Goal: Information Seeking & Learning: Learn about a topic

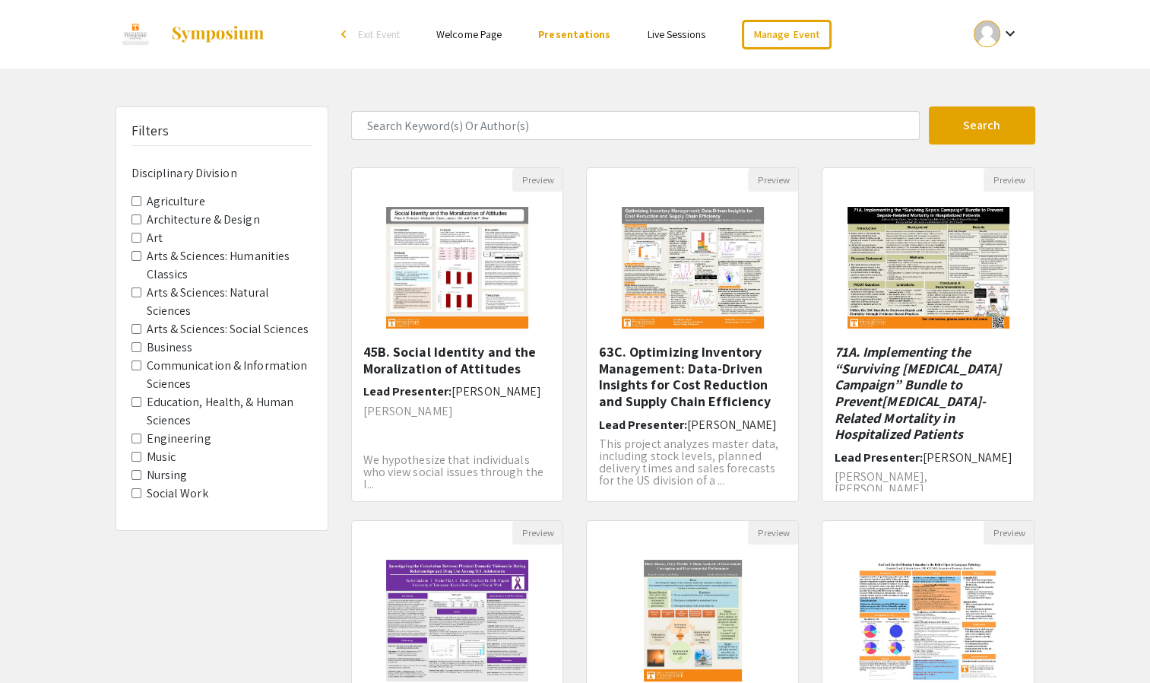
click at [135, 235] on Division-Art "Art" at bounding box center [136, 238] width 10 height 10
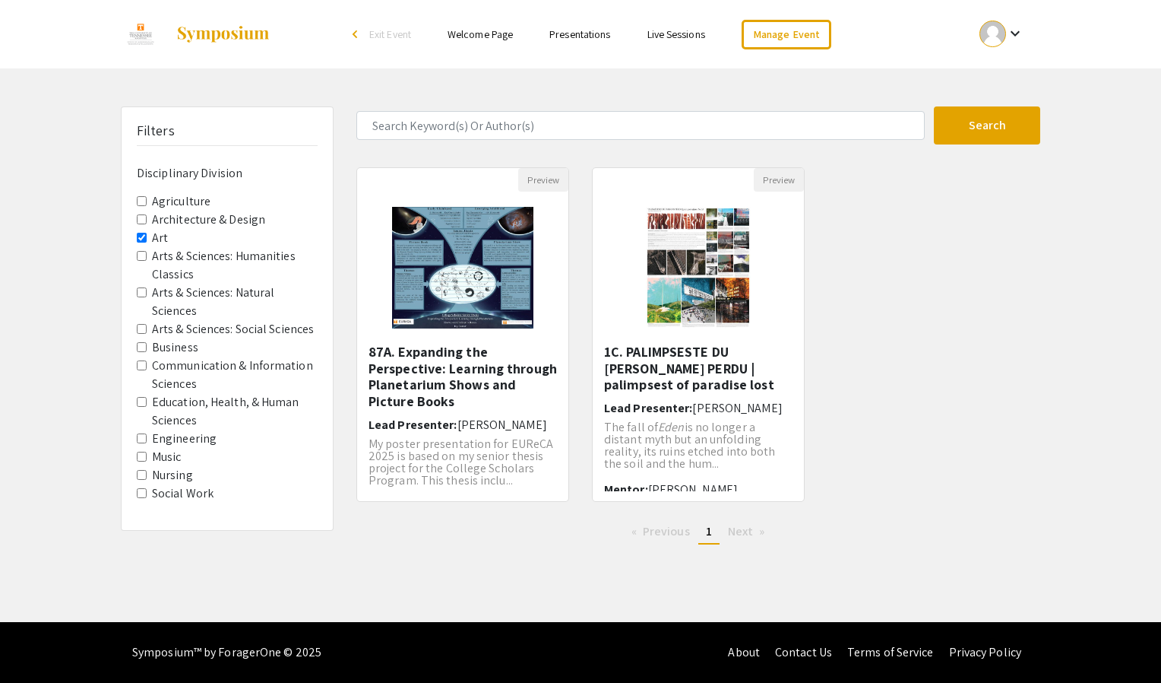
click at [143, 217] on Design "Architecture & Design" at bounding box center [142, 219] width 10 height 10
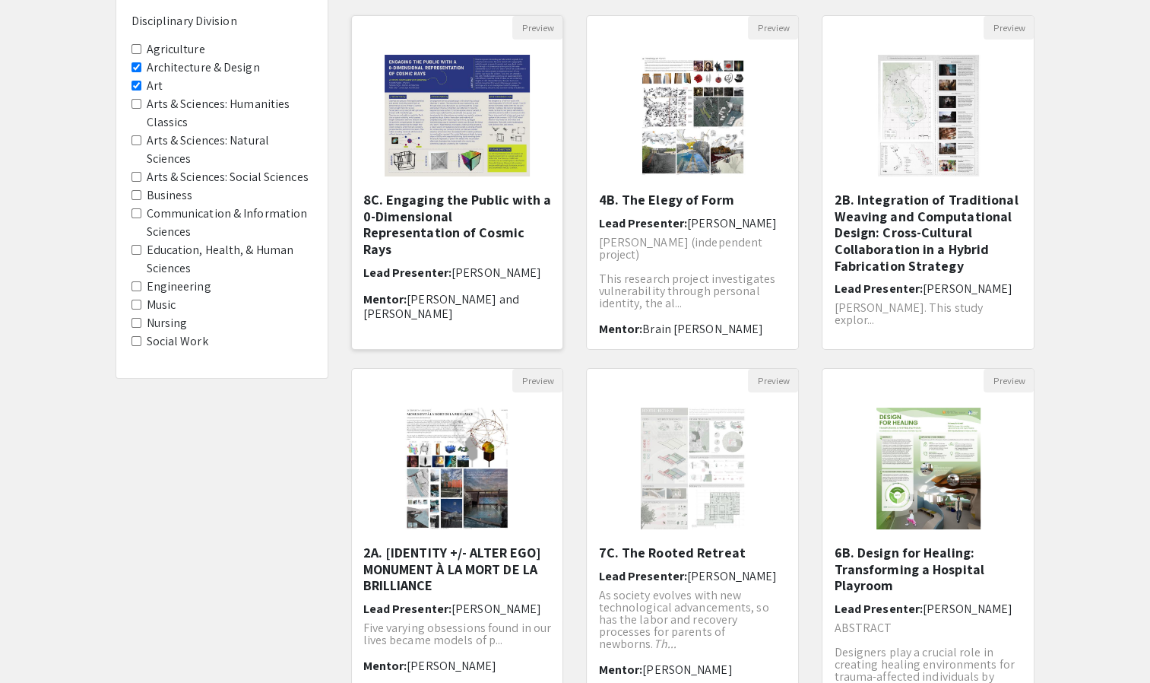
scroll to position [228, 0]
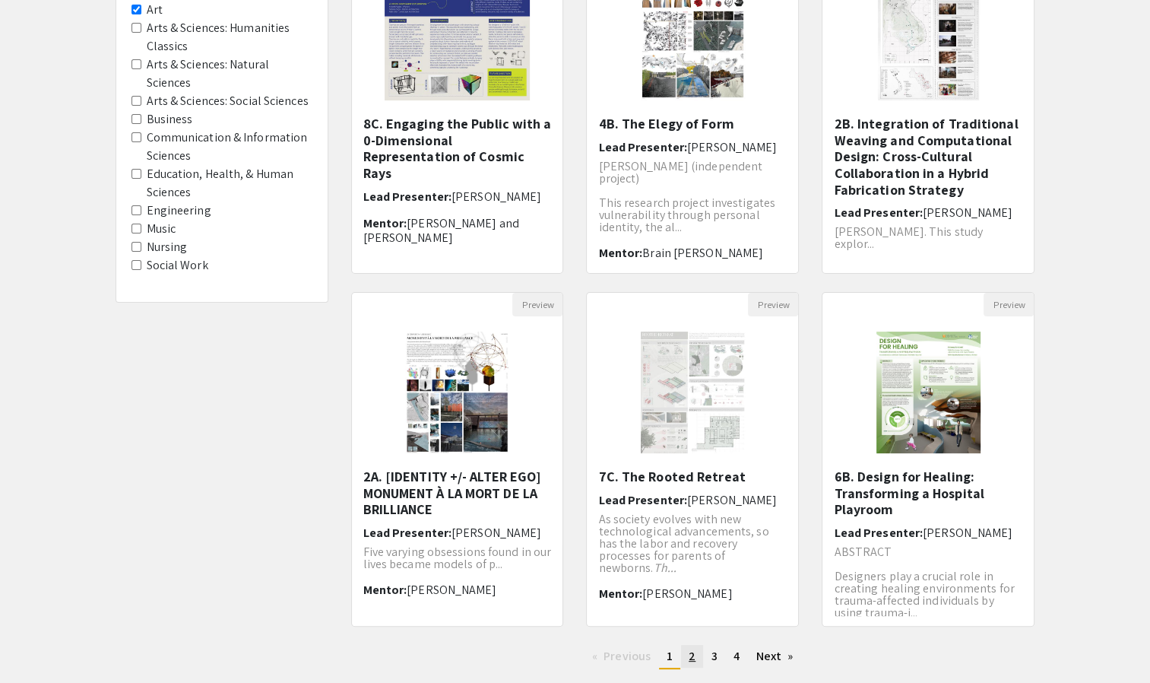
click at [694, 654] on span "2" at bounding box center [692, 656] width 7 height 16
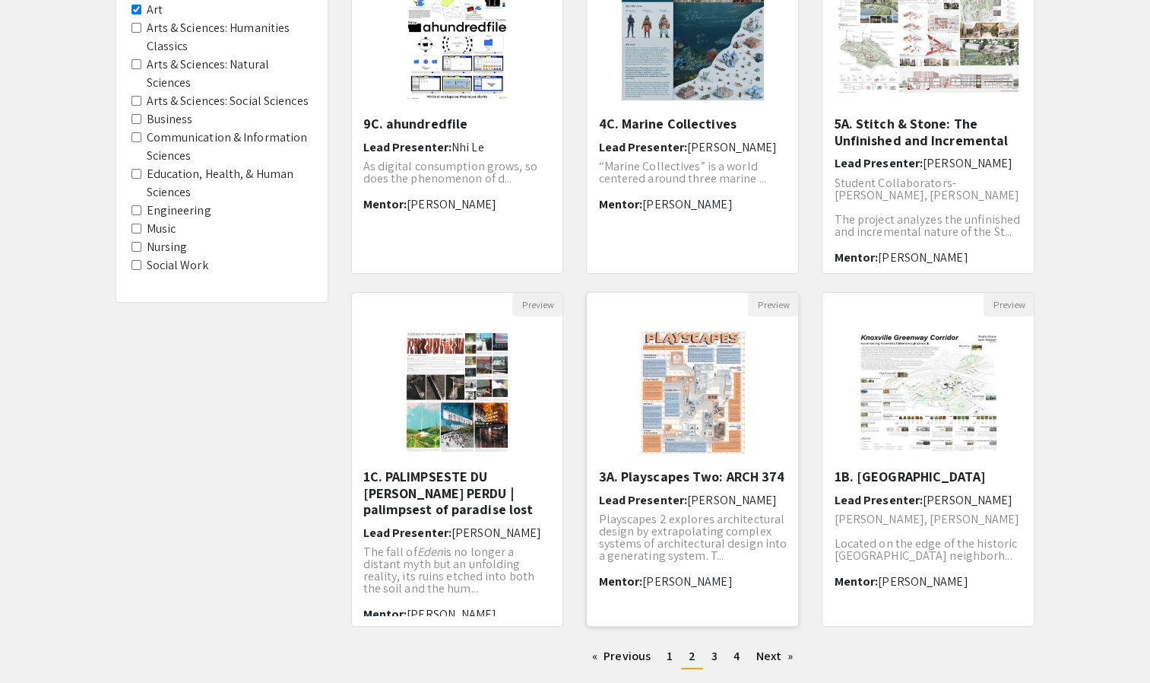
scroll to position [304, 0]
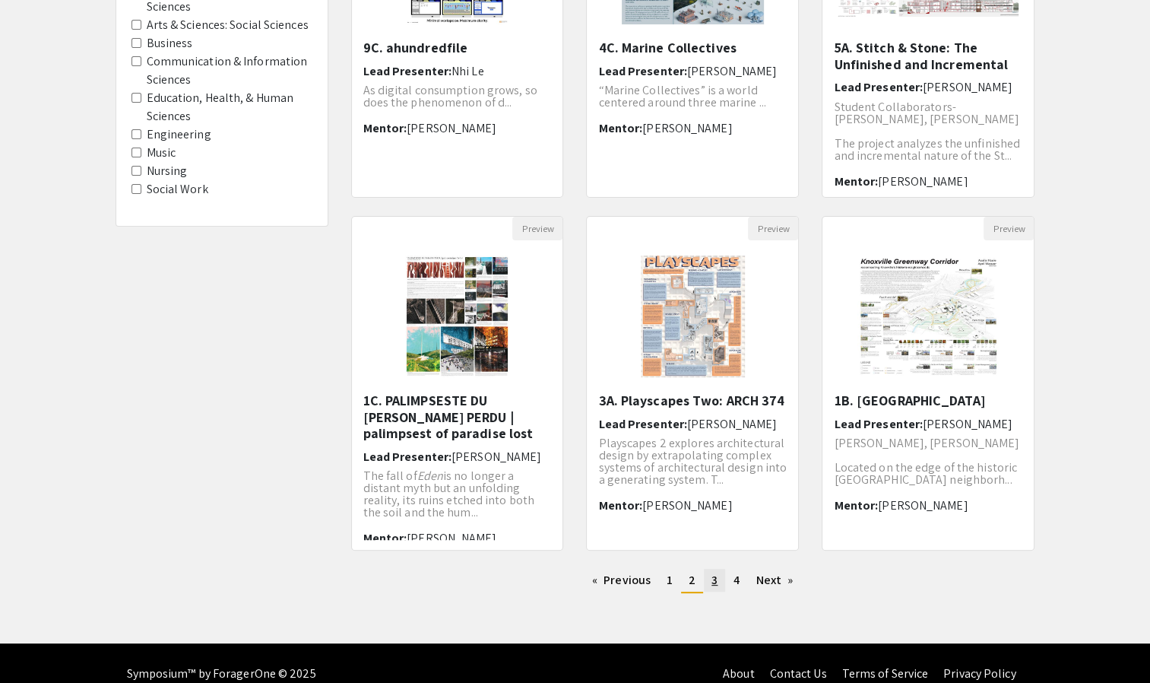
click at [708, 582] on link "page 3" at bounding box center [714, 580] width 21 height 23
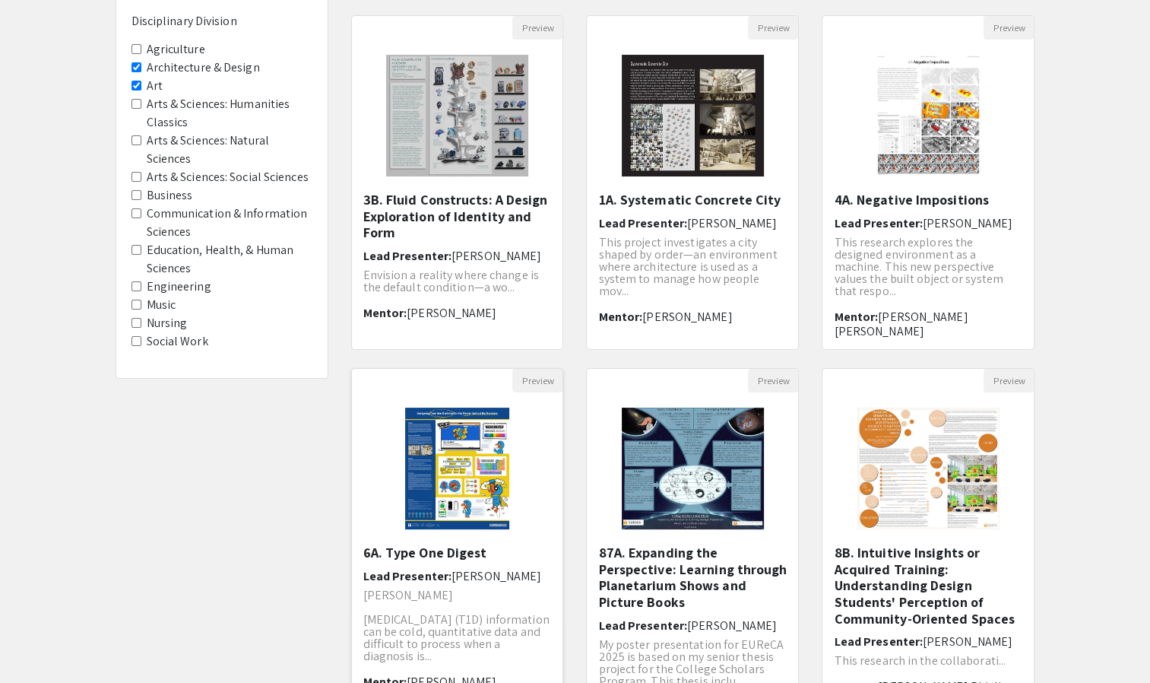
scroll to position [304, 0]
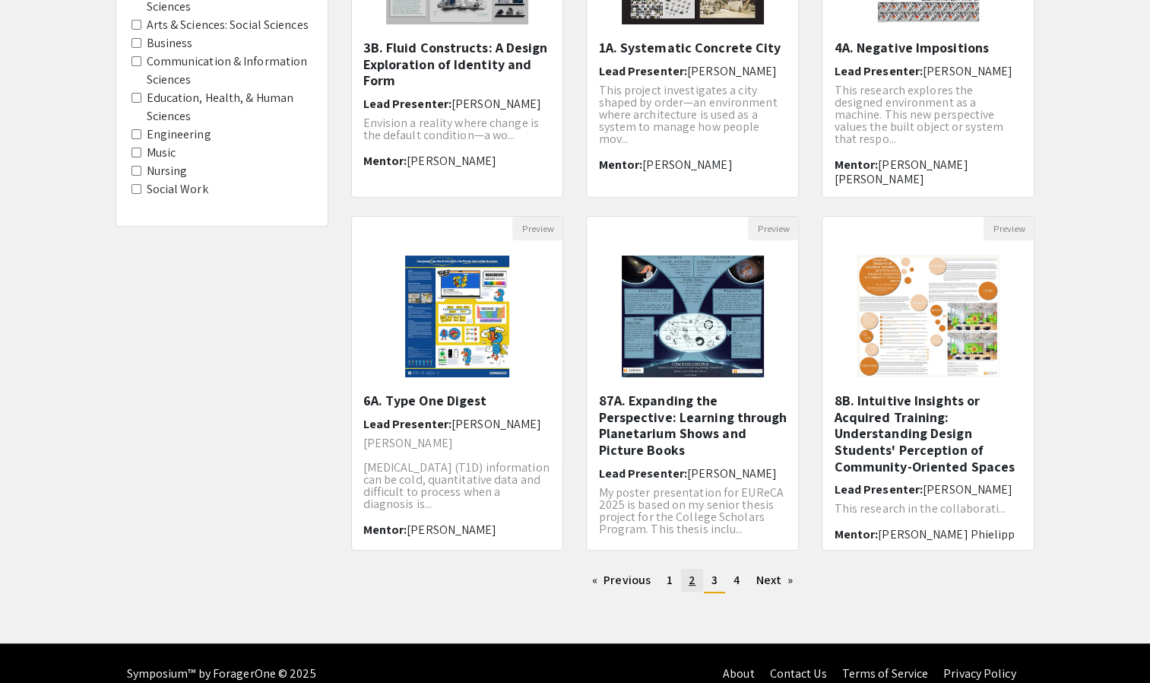
click at [689, 579] on span "2" at bounding box center [692, 580] width 7 height 16
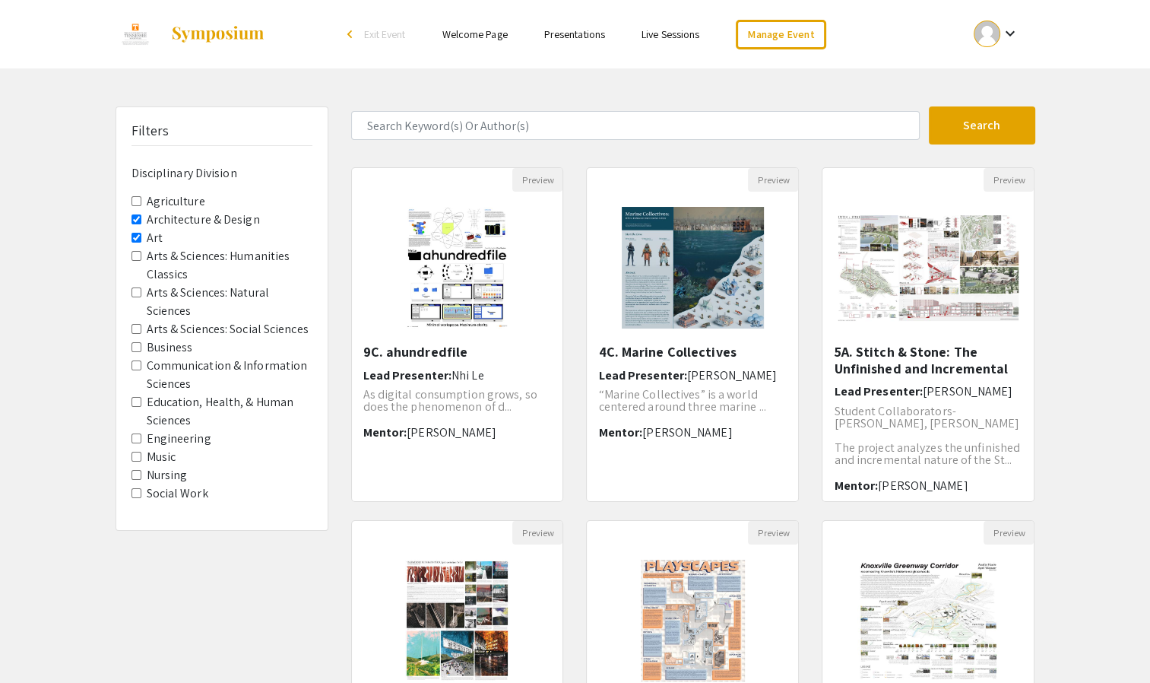
scroll to position [228, 0]
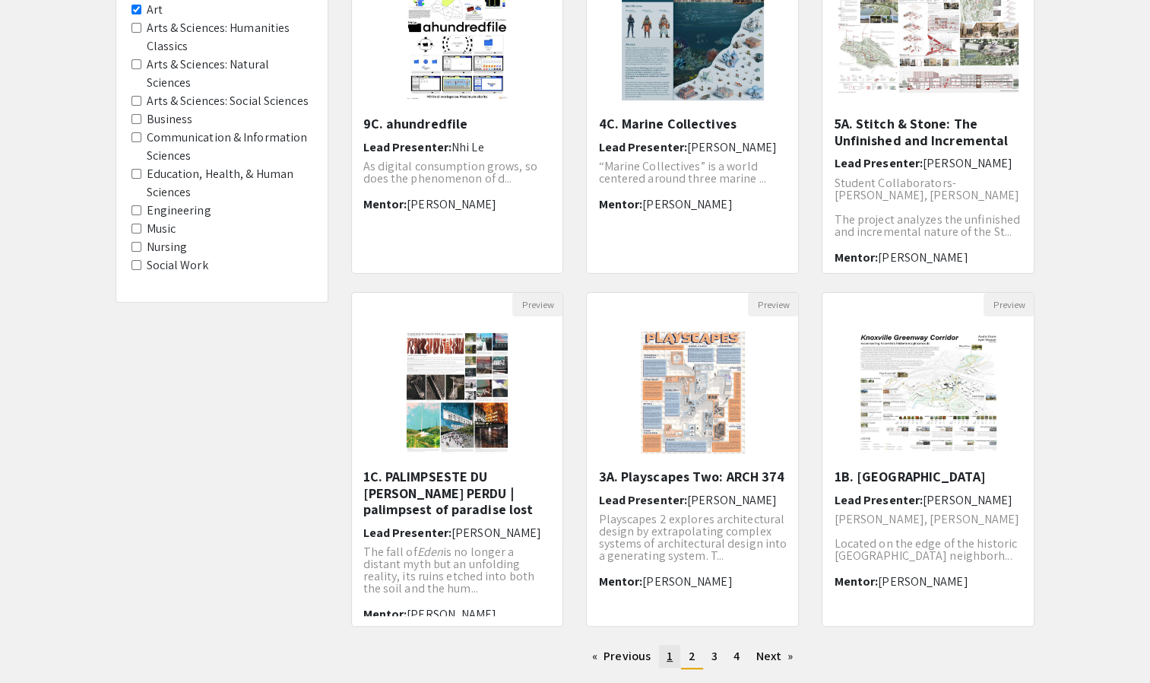
click at [675, 654] on link "page 1" at bounding box center [669, 656] width 21 height 23
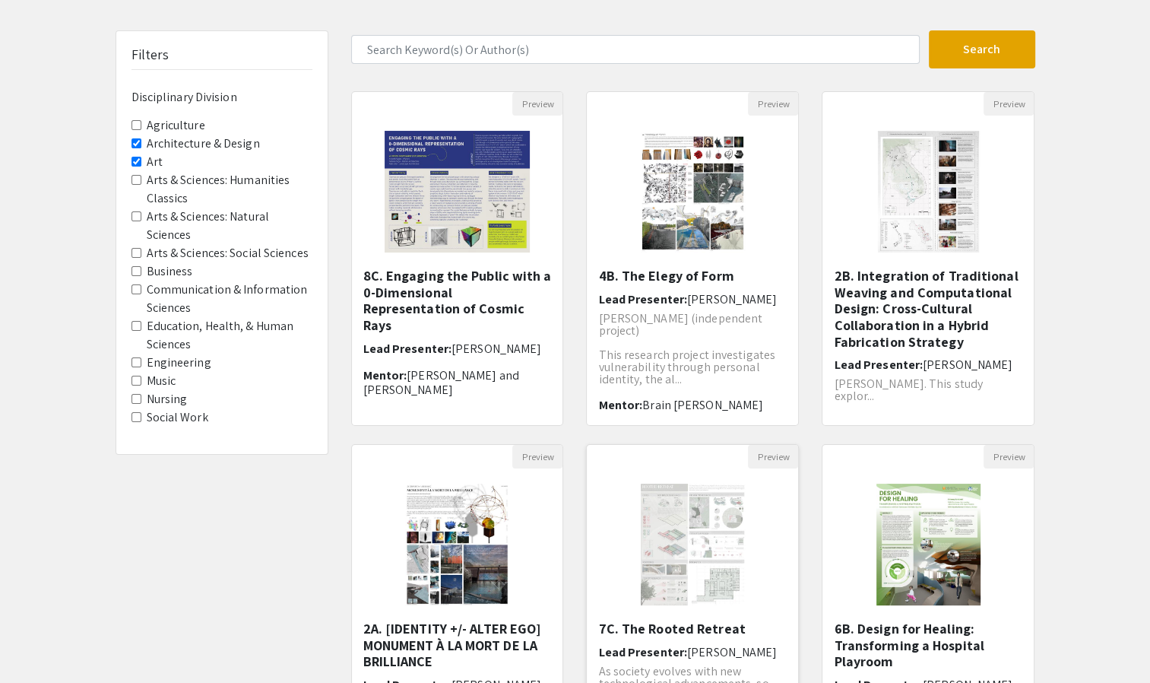
scroll to position [304, 0]
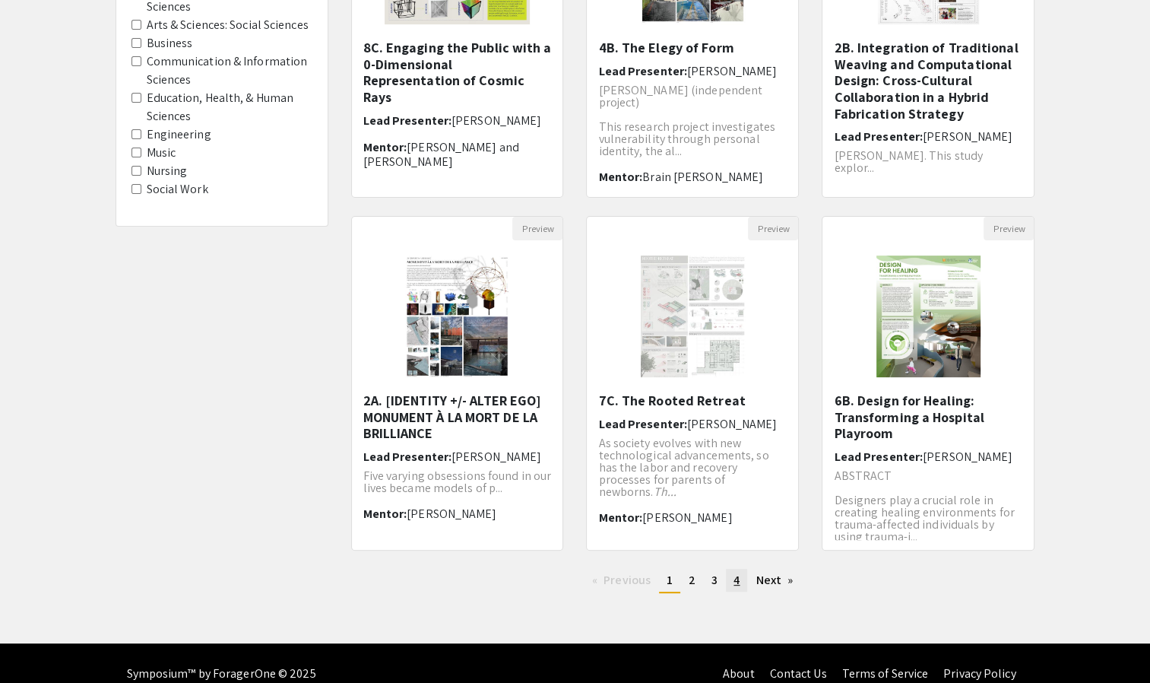
click at [738, 579] on span "4" at bounding box center [737, 580] width 6 height 16
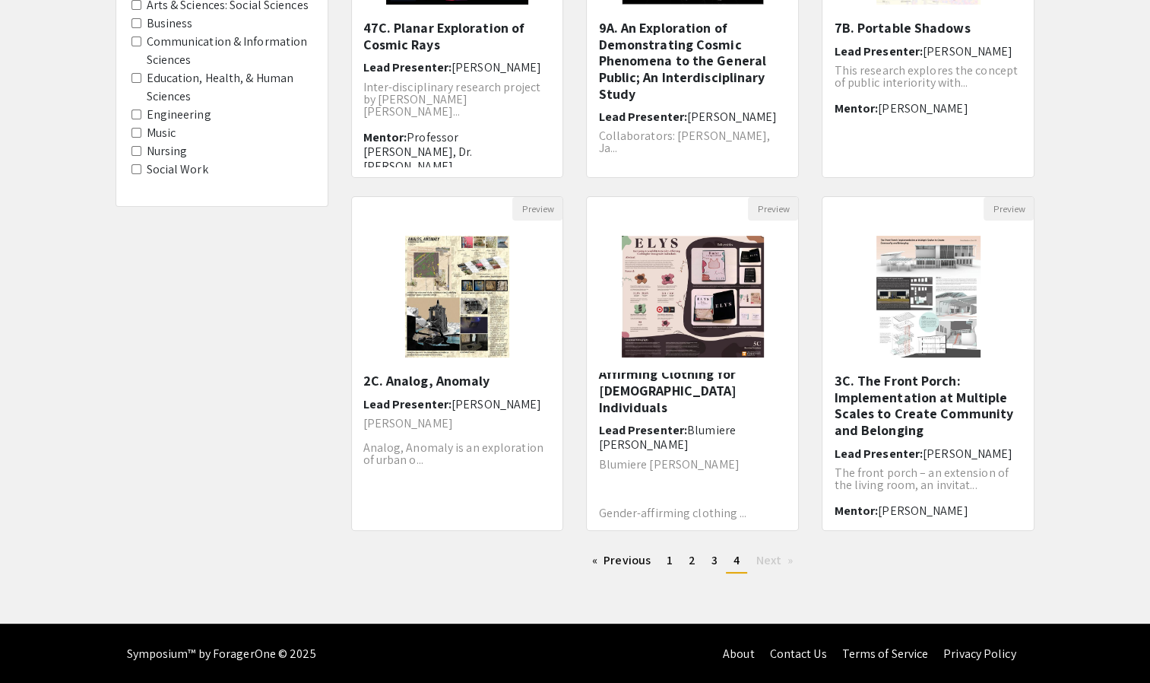
scroll to position [96, 0]
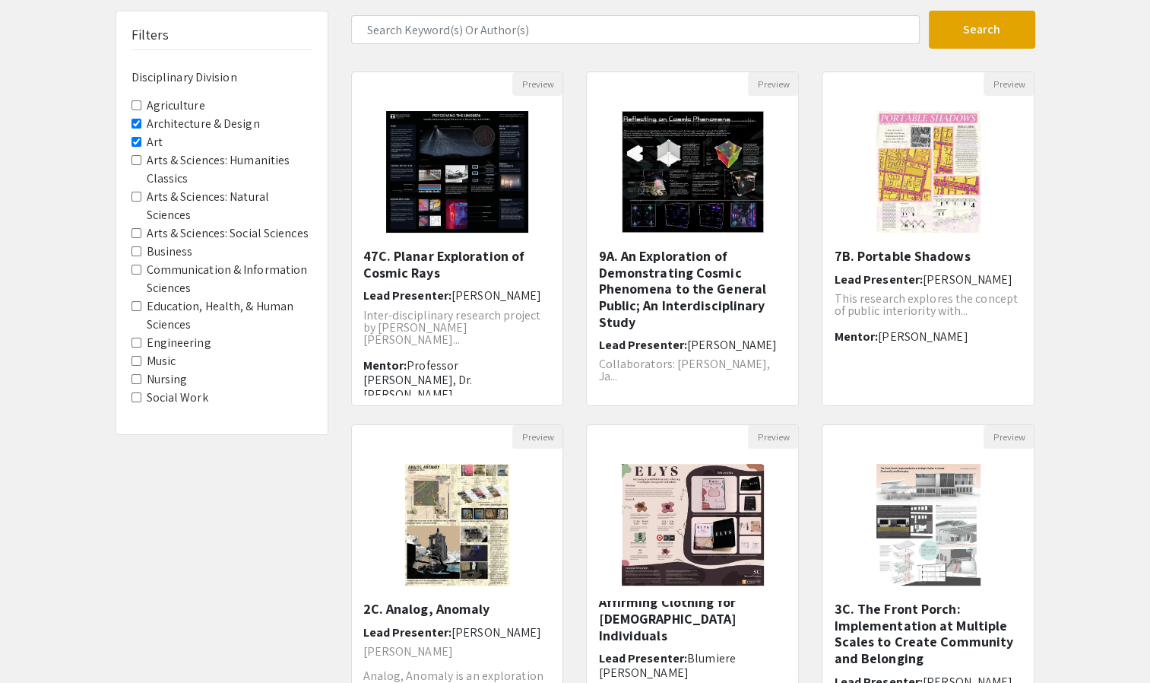
click at [137, 141] on Division-Art "Art" at bounding box center [136, 142] width 10 height 10
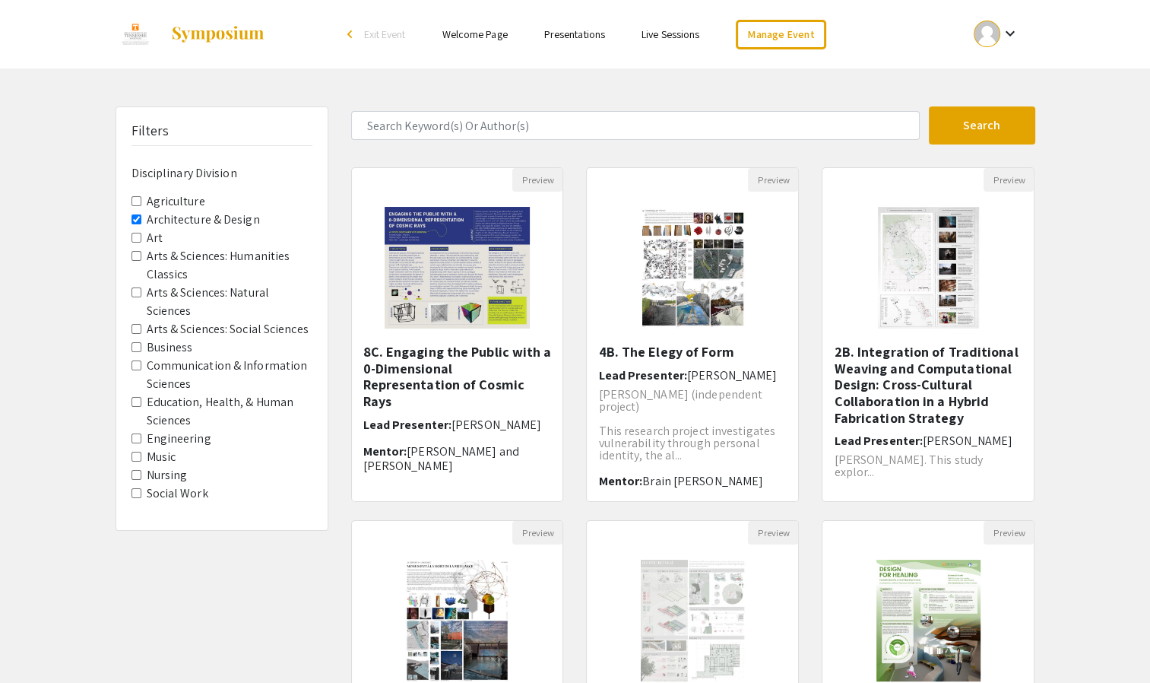
click at [137, 215] on Design "Architecture & Design" at bounding box center [136, 219] width 10 height 10
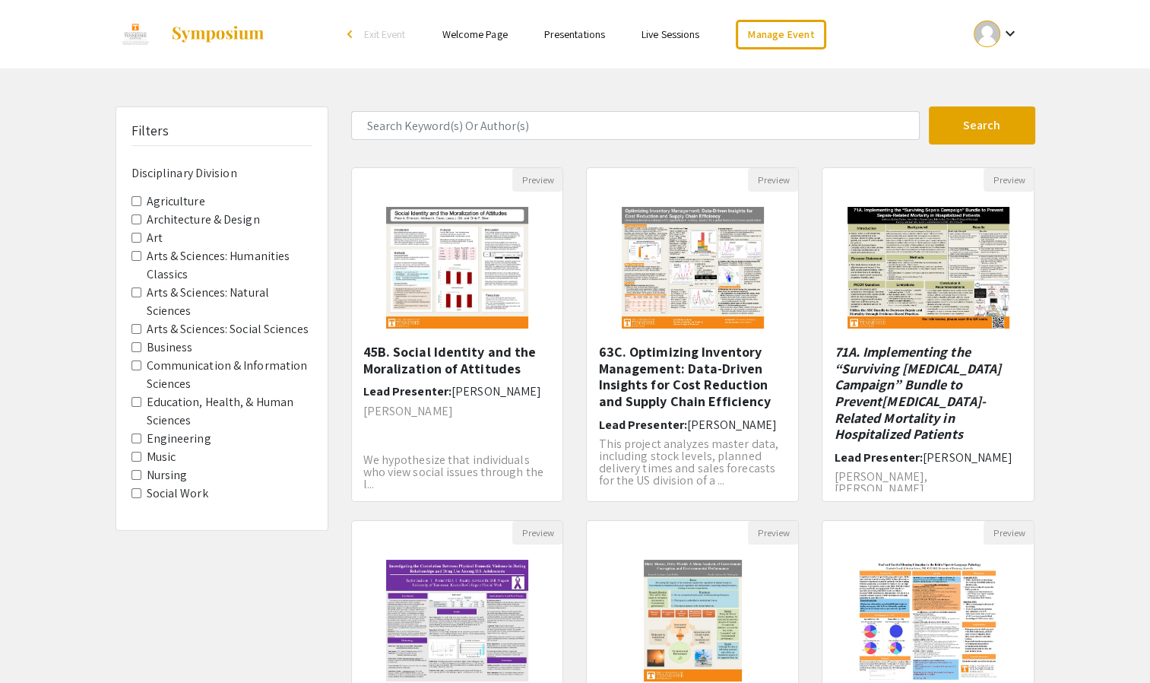
click at [135, 256] on Classics "Arts & Sciences: Humanities Classics" at bounding box center [136, 256] width 10 height 10
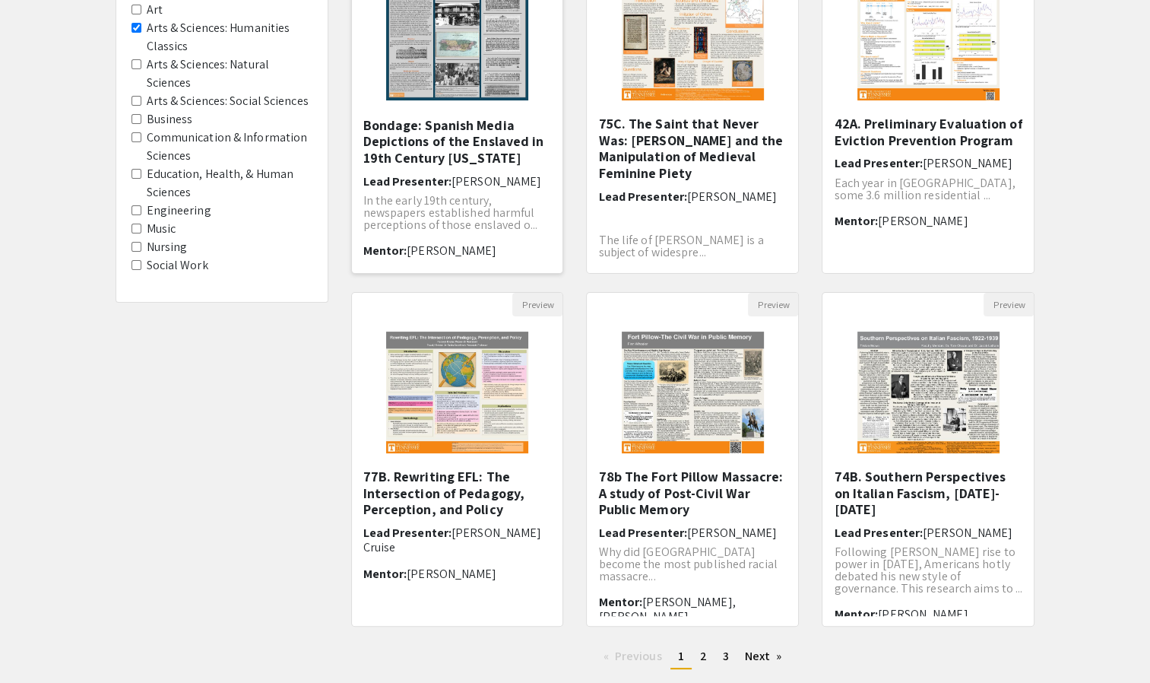
scroll to position [324, 0]
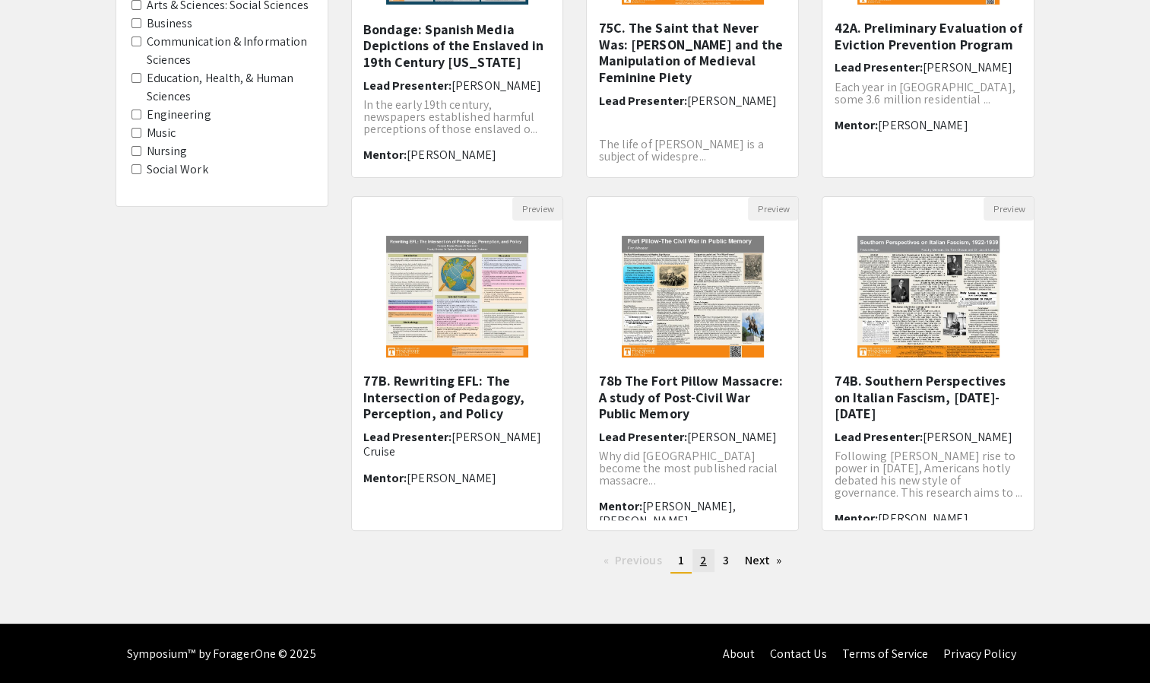
click at [708, 557] on link "page 2" at bounding box center [703, 560] width 22 height 23
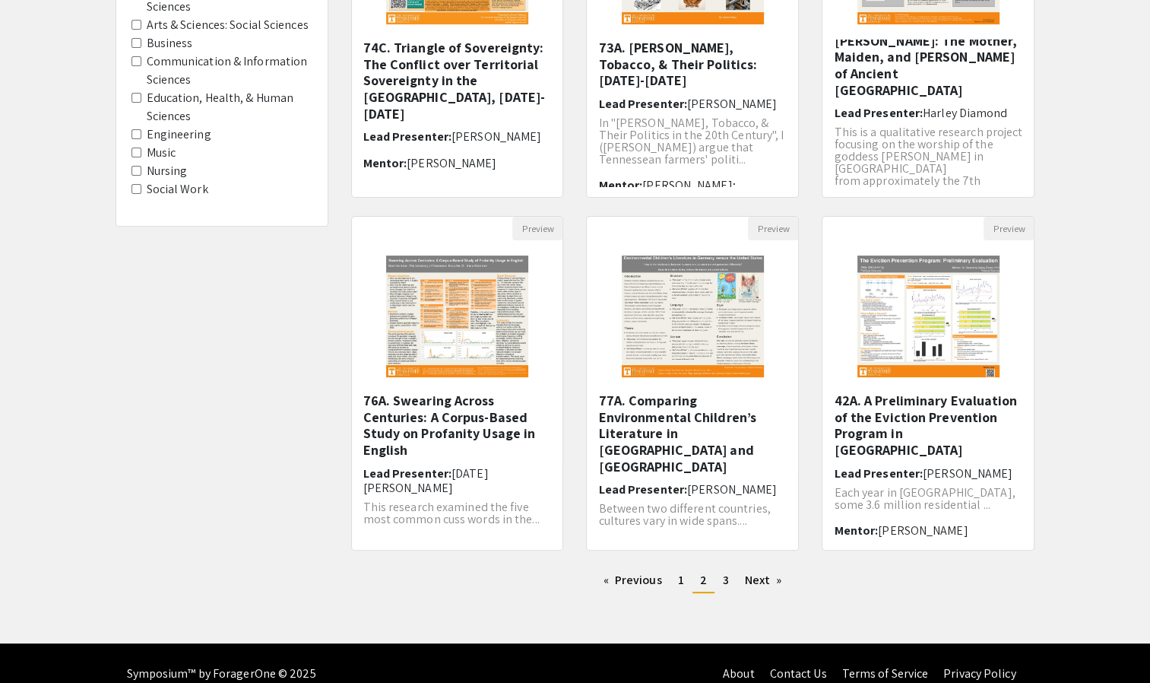
scroll to position [324, 0]
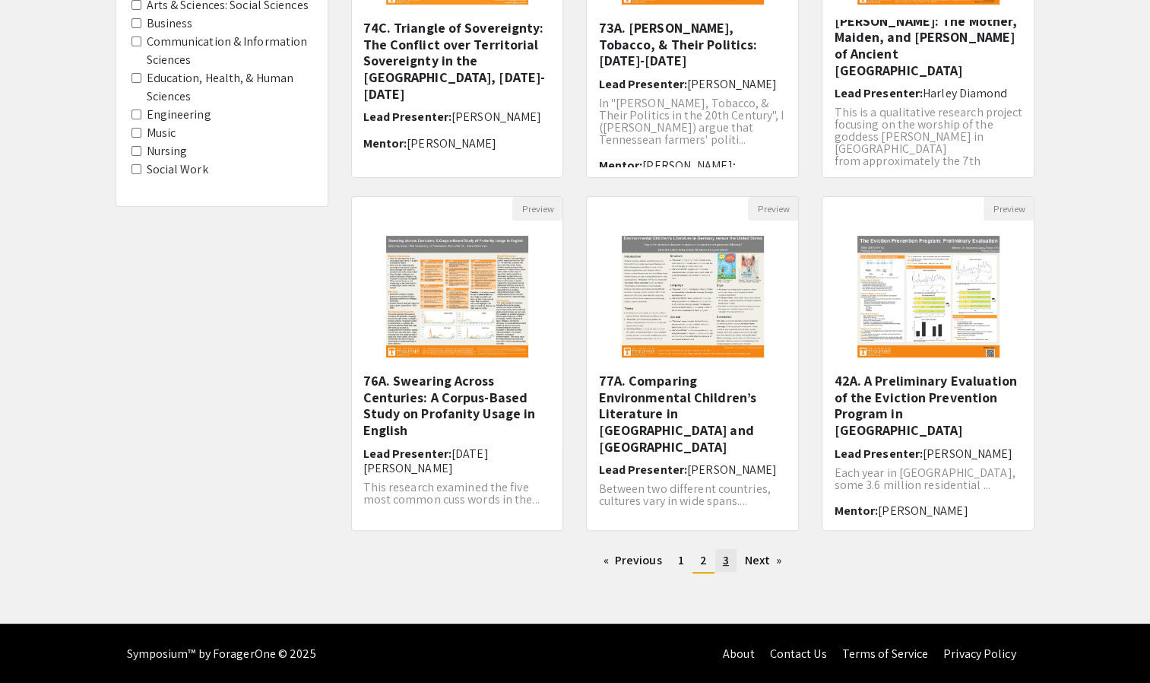
click at [724, 561] on span "3" at bounding box center [726, 560] width 6 height 16
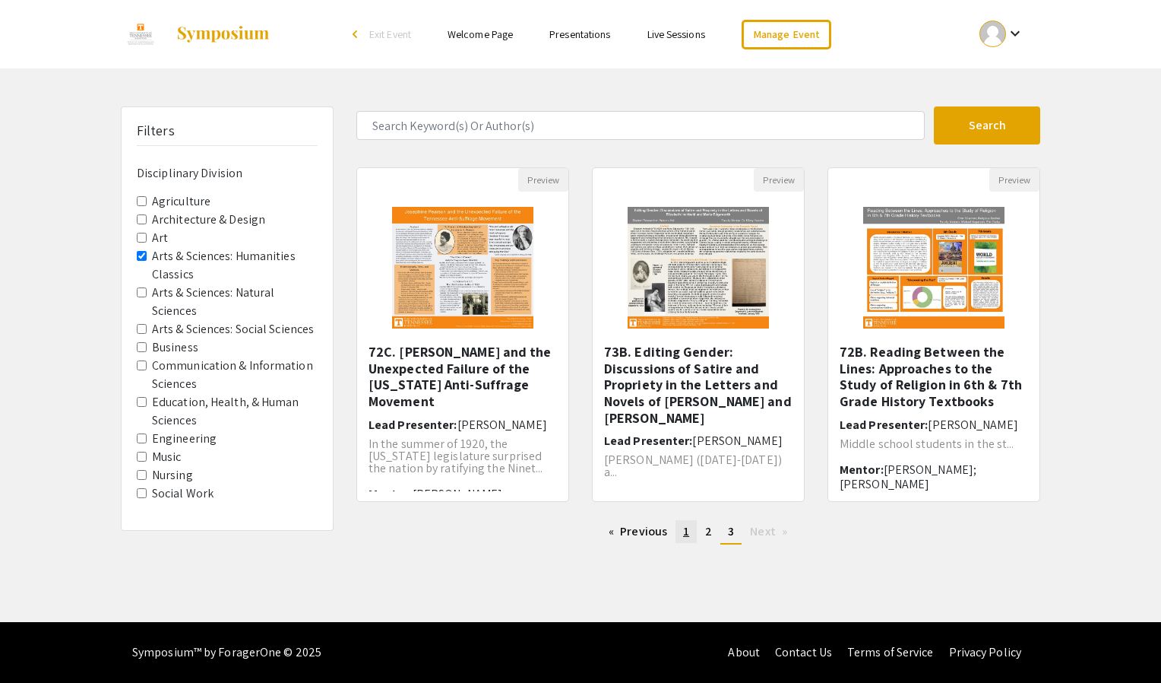
click at [686, 531] on span "1" at bounding box center [686, 531] width 6 height 16
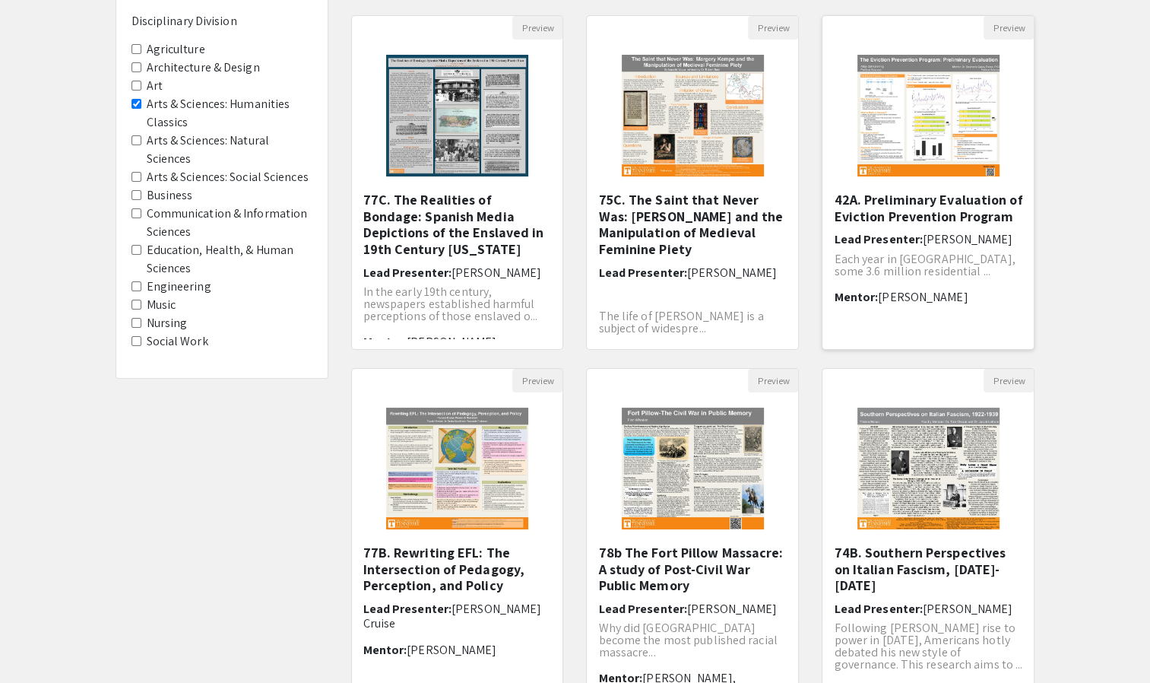
scroll to position [304, 0]
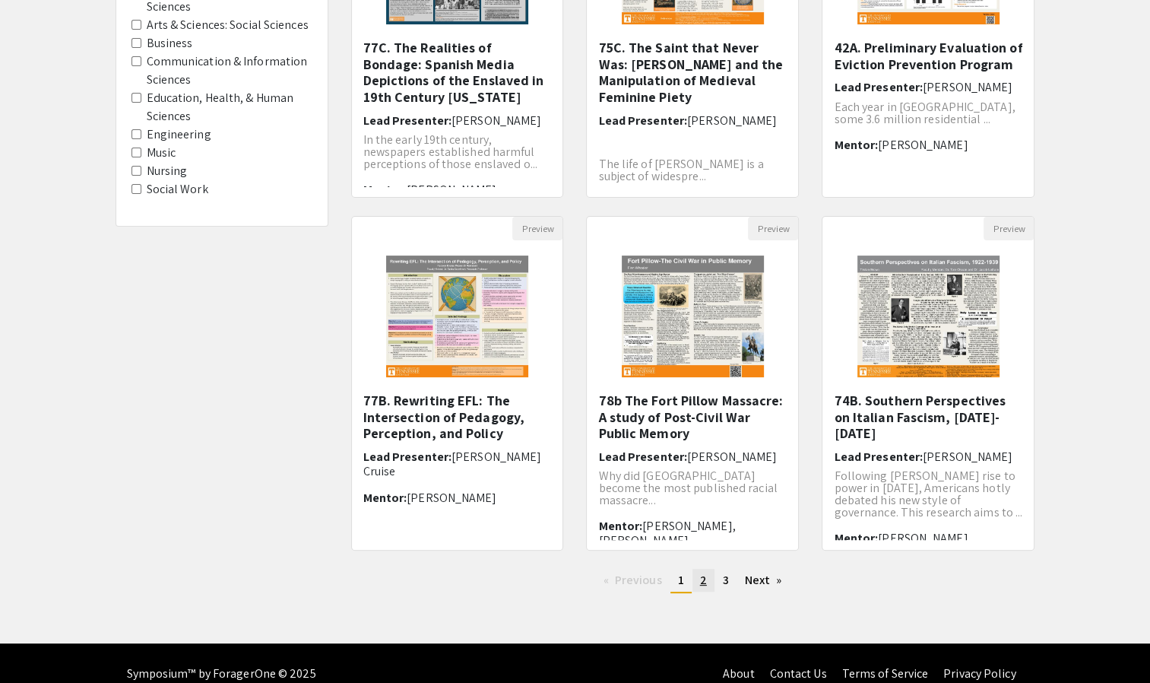
click at [705, 581] on span "2" at bounding box center [703, 580] width 7 height 16
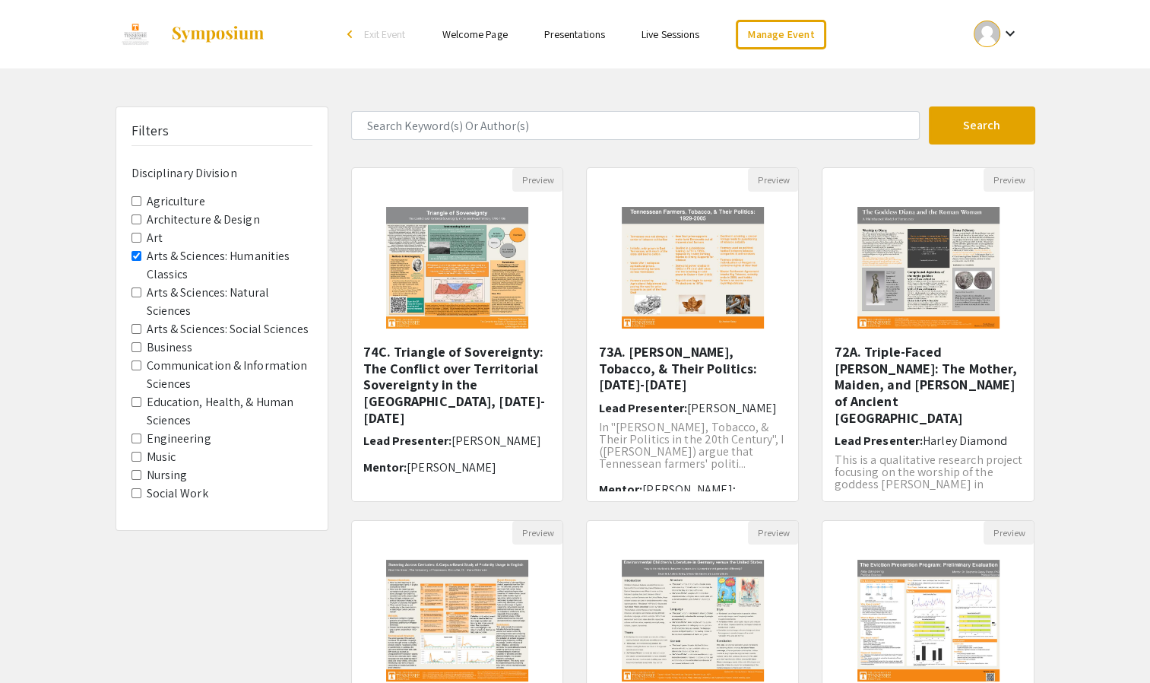
click at [135, 290] on Sciences "Arts & Sciences: Natural Sciences" at bounding box center [136, 292] width 10 height 10
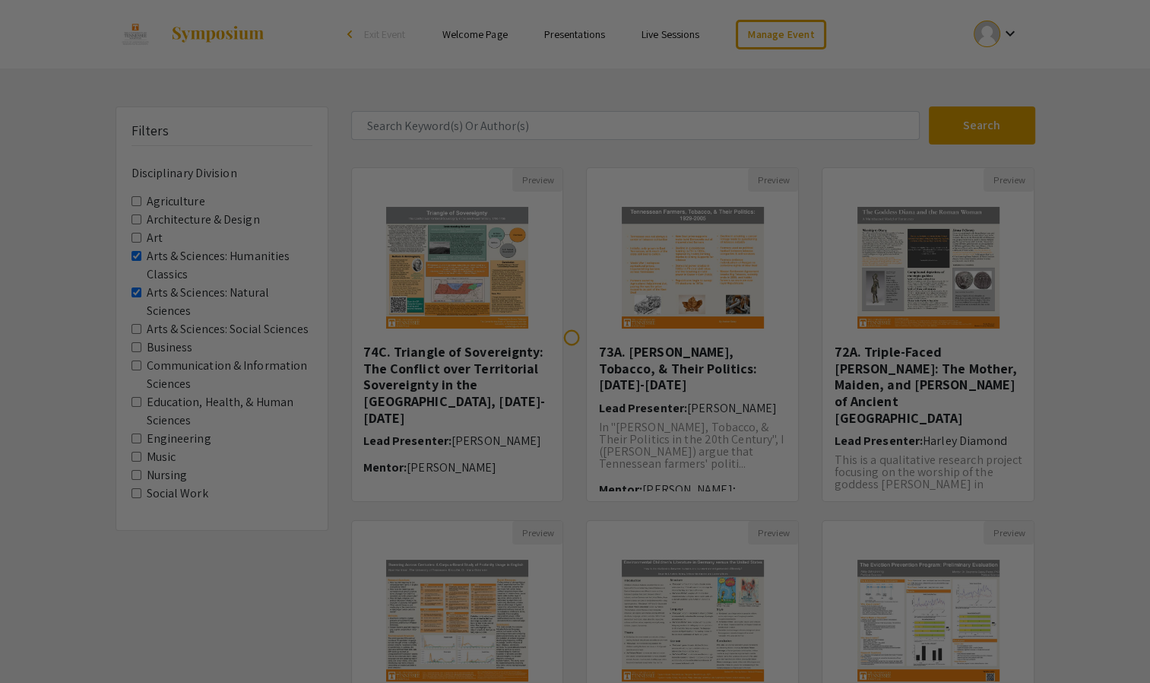
click at [137, 256] on div at bounding box center [575, 341] width 1150 height 683
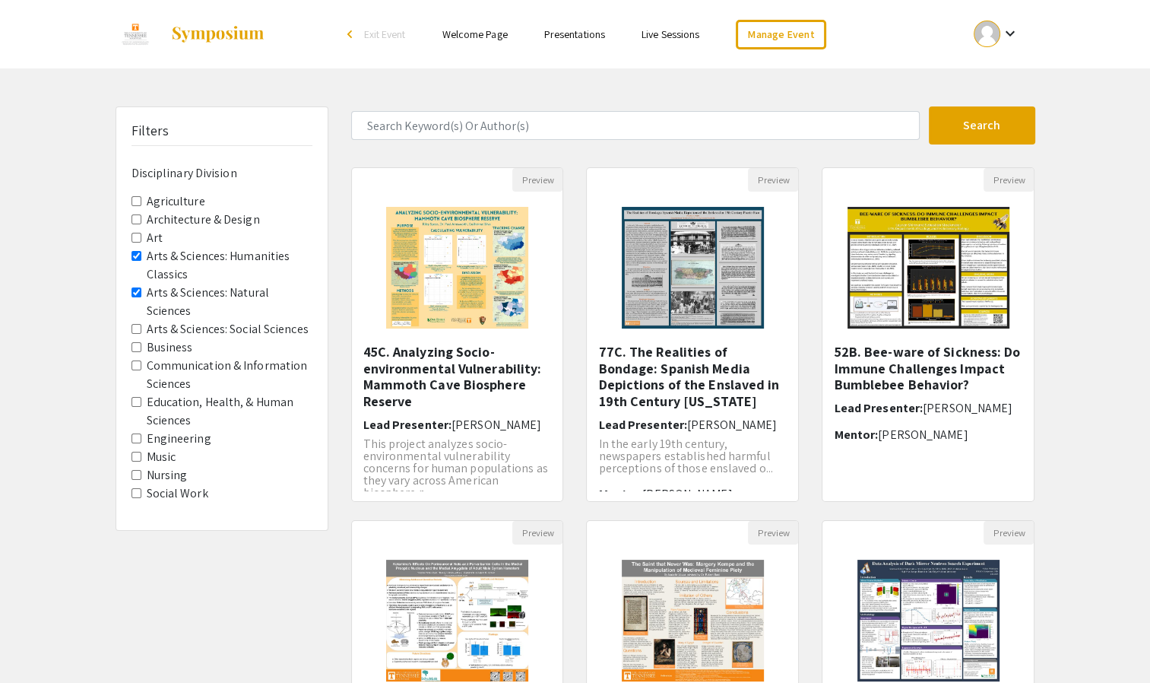
click at [134, 293] on Sciences "Arts & Sciences: Natural Sciences" at bounding box center [136, 292] width 10 height 10
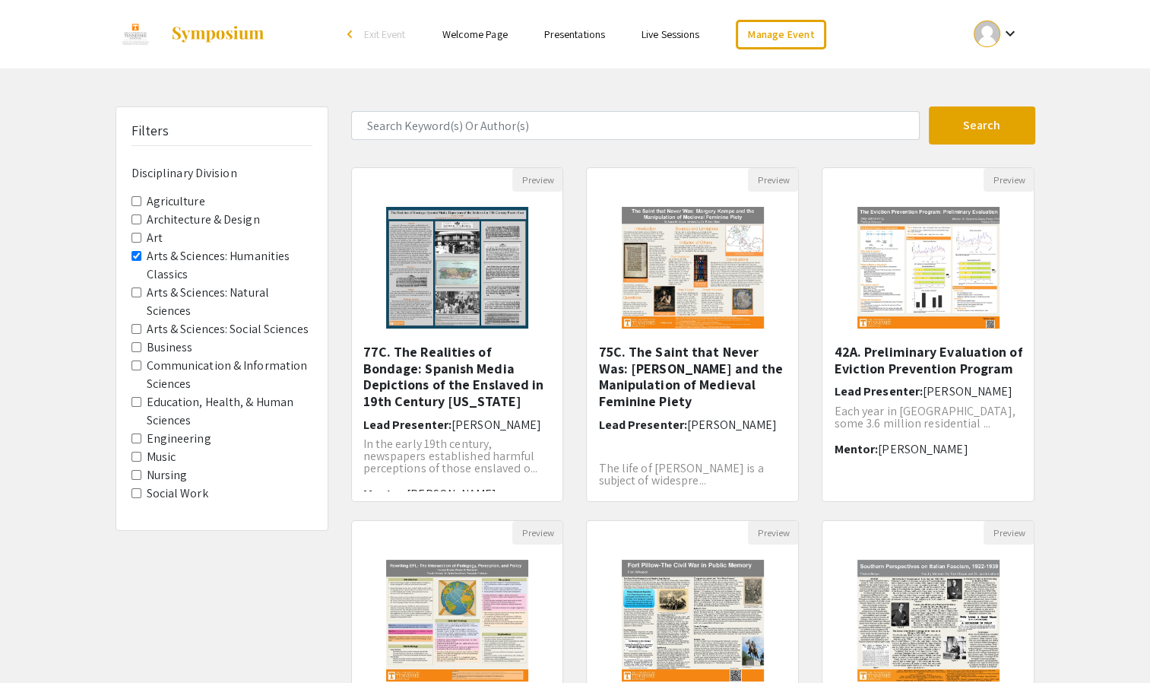
click at [135, 251] on Classics "Arts & Sciences: Humanities Classics" at bounding box center [136, 256] width 10 height 10
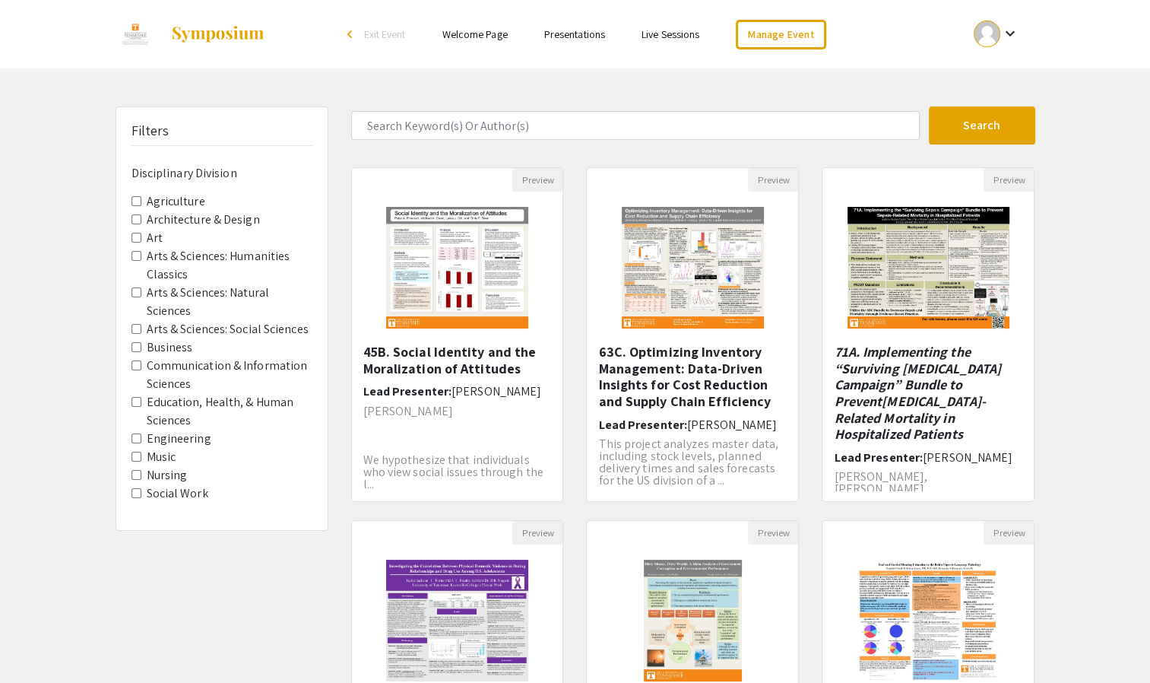
click at [135, 398] on Sciences "Education, Health, & Human Sciences" at bounding box center [136, 402] width 10 height 10
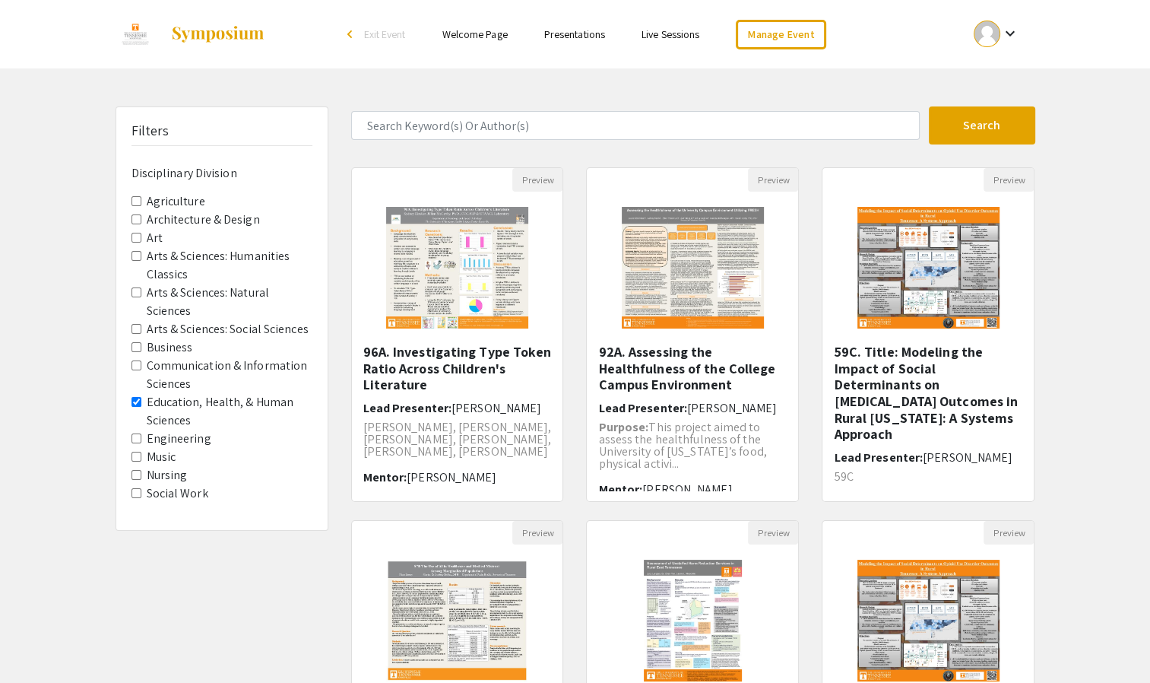
click at [135, 456] on Division-Music "Music" at bounding box center [136, 457] width 10 height 10
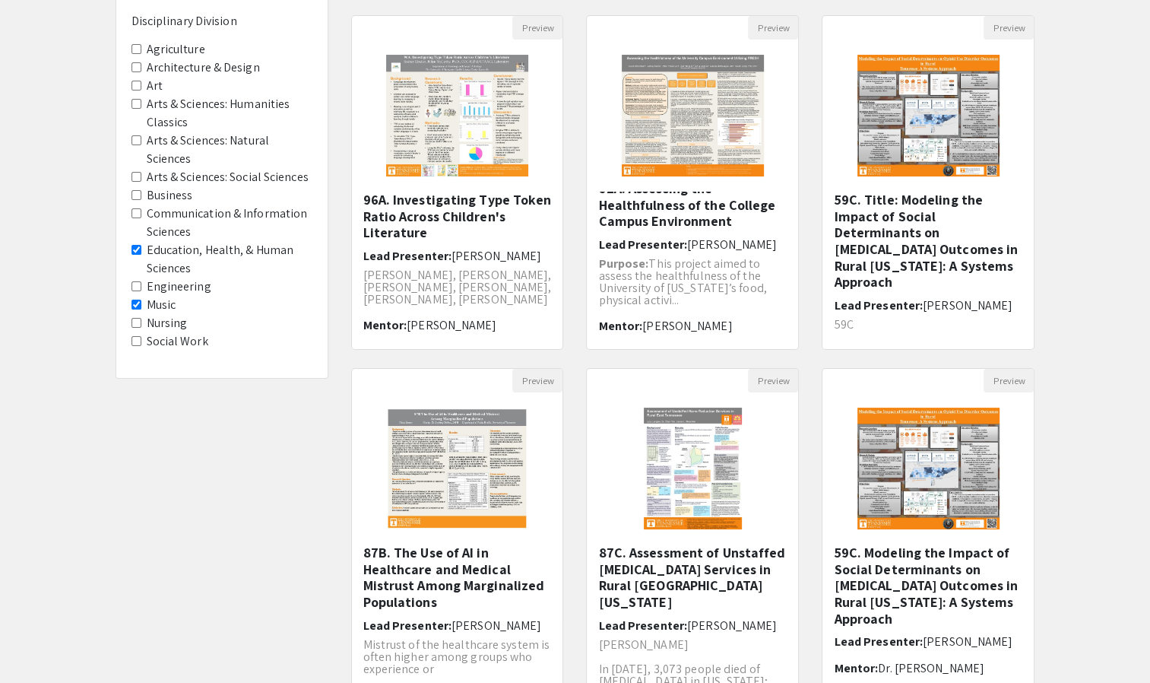
scroll to position [304, 0]
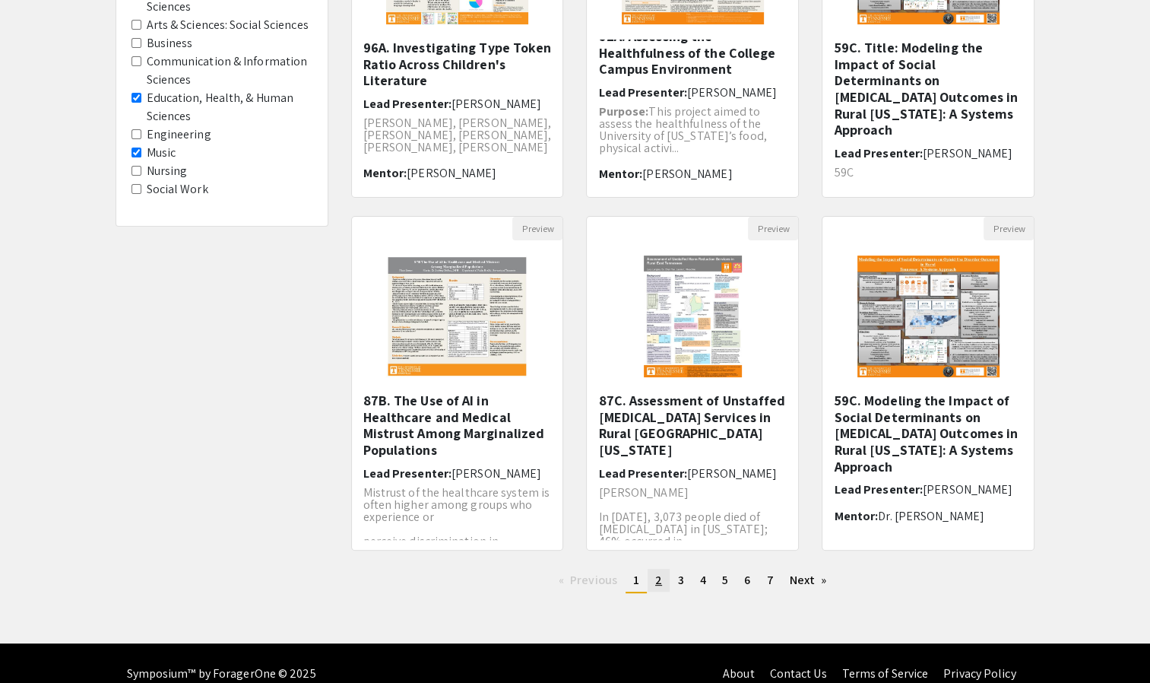
click at [661, 583] on span "2" at bounding box center [658, 580] width 7 height 16
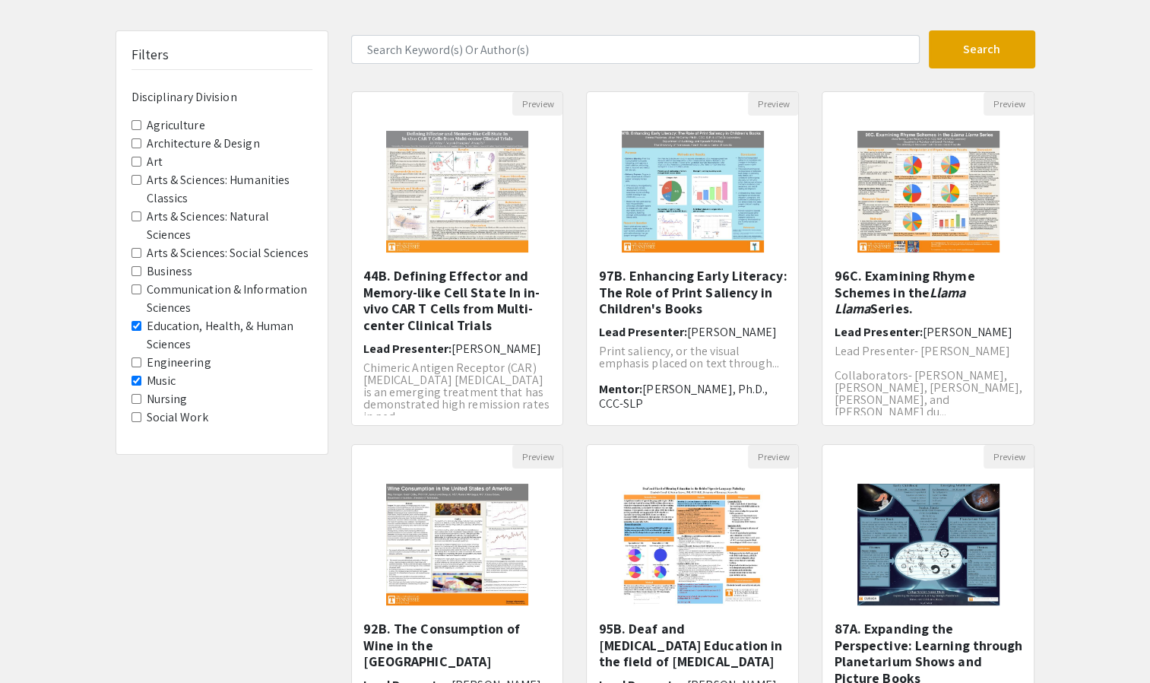
scroll to position [228, 0]
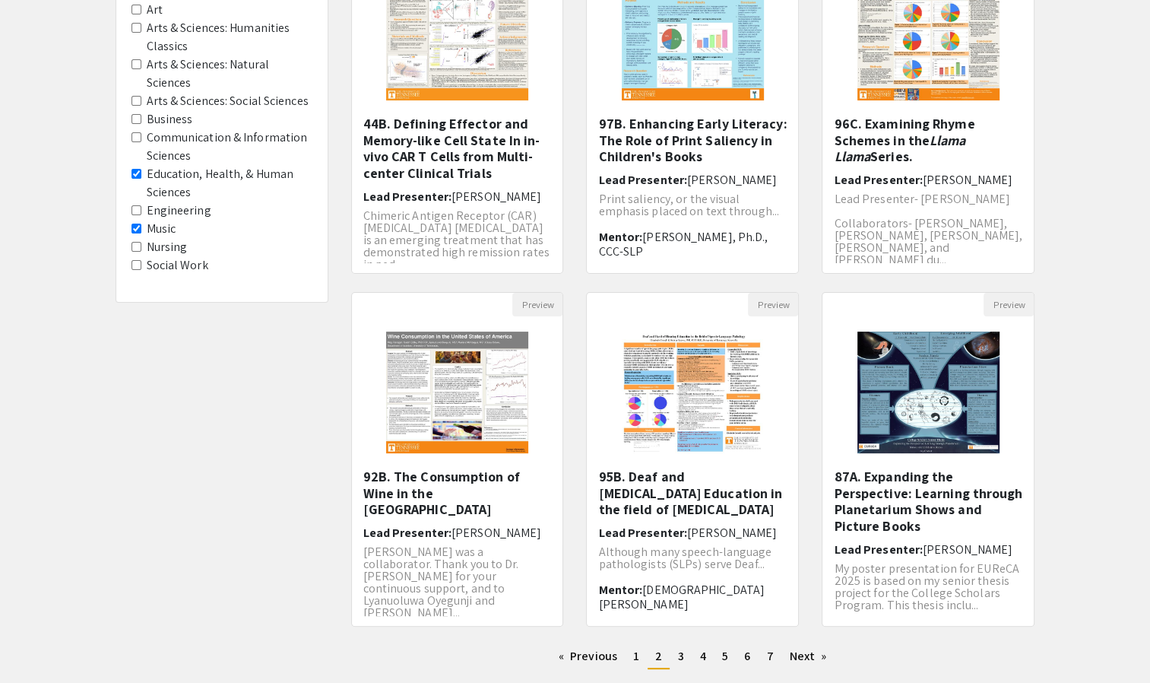
click at [135, 171] on Sciences "Education, Health, & Human Sciences" at bounding box center [136, 174] width 10 height 10
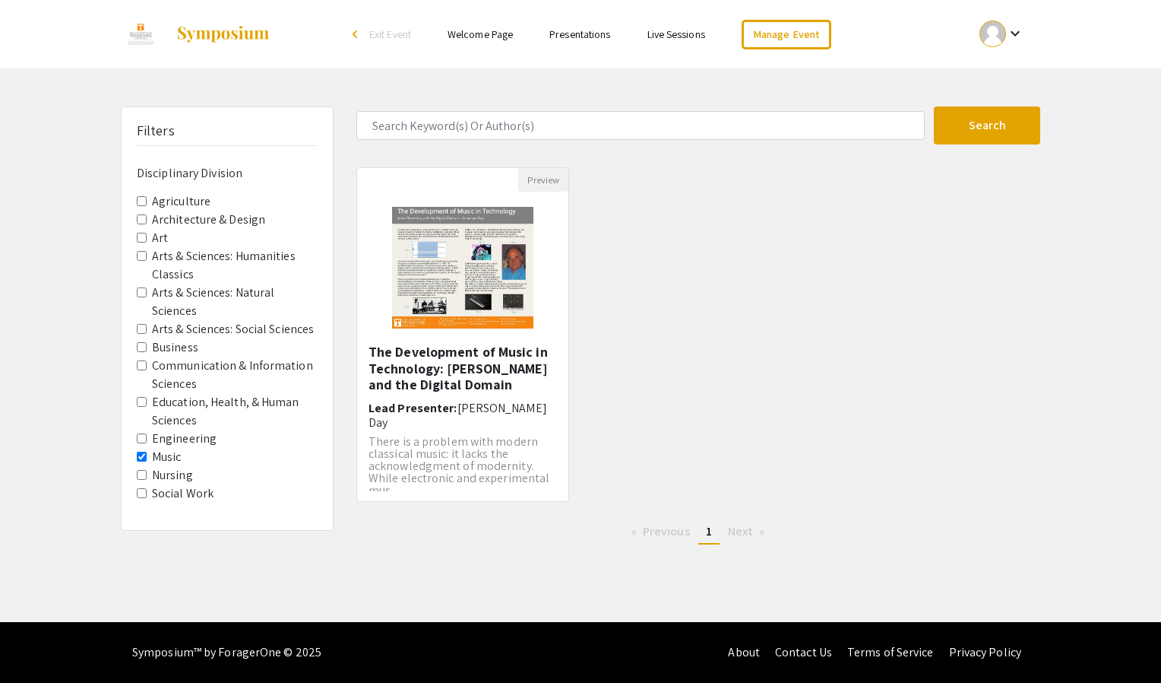
click at [142, 455] on Division-Music "Music" at bounding box center [142, 457] width 10 height 10
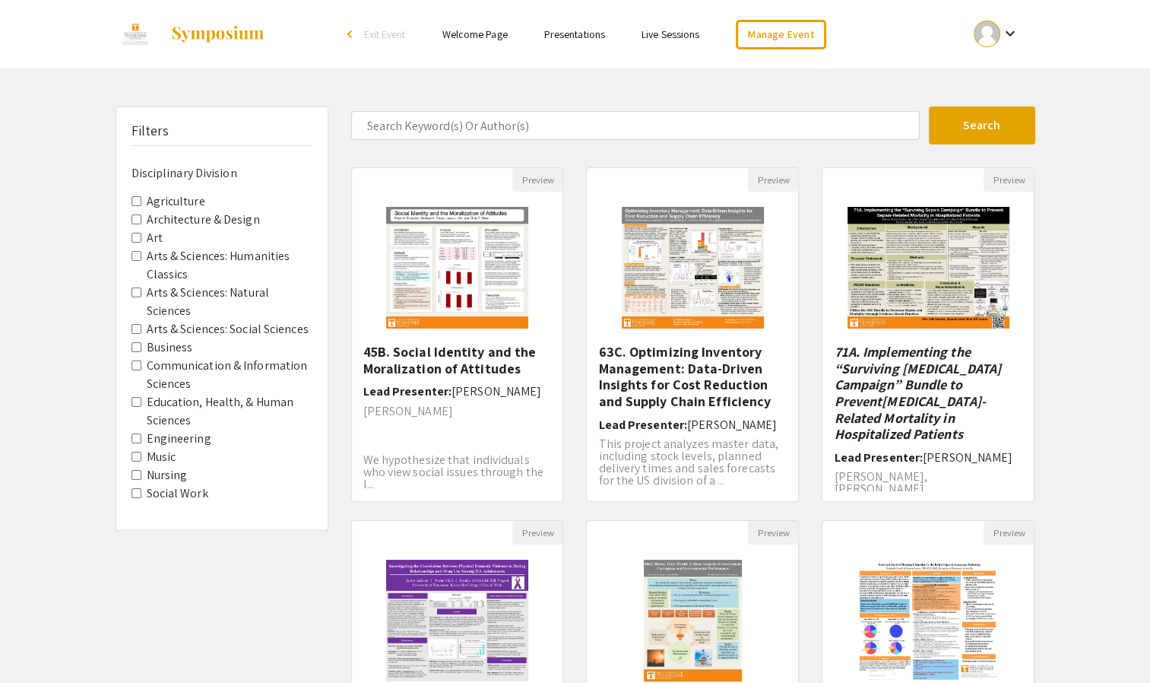
click at [135, 400] on Sciences "Education, Health, & Human Sciences" at bounding box center [136, 402] width 10 height 10
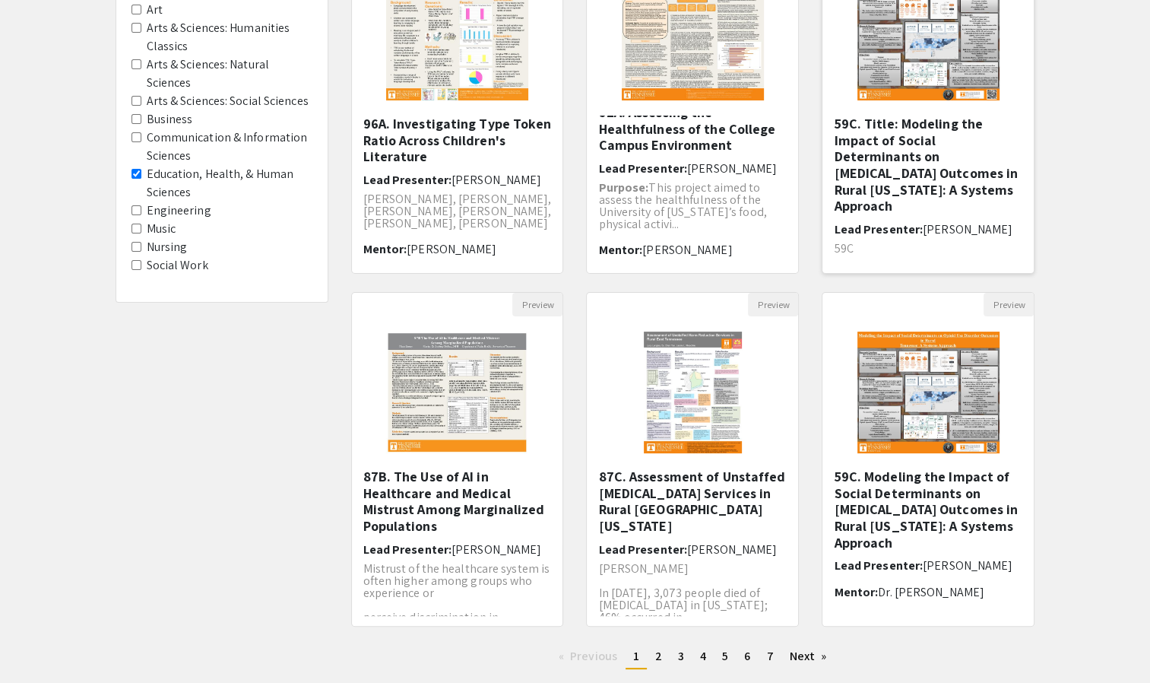
scroll to position [324, 0]
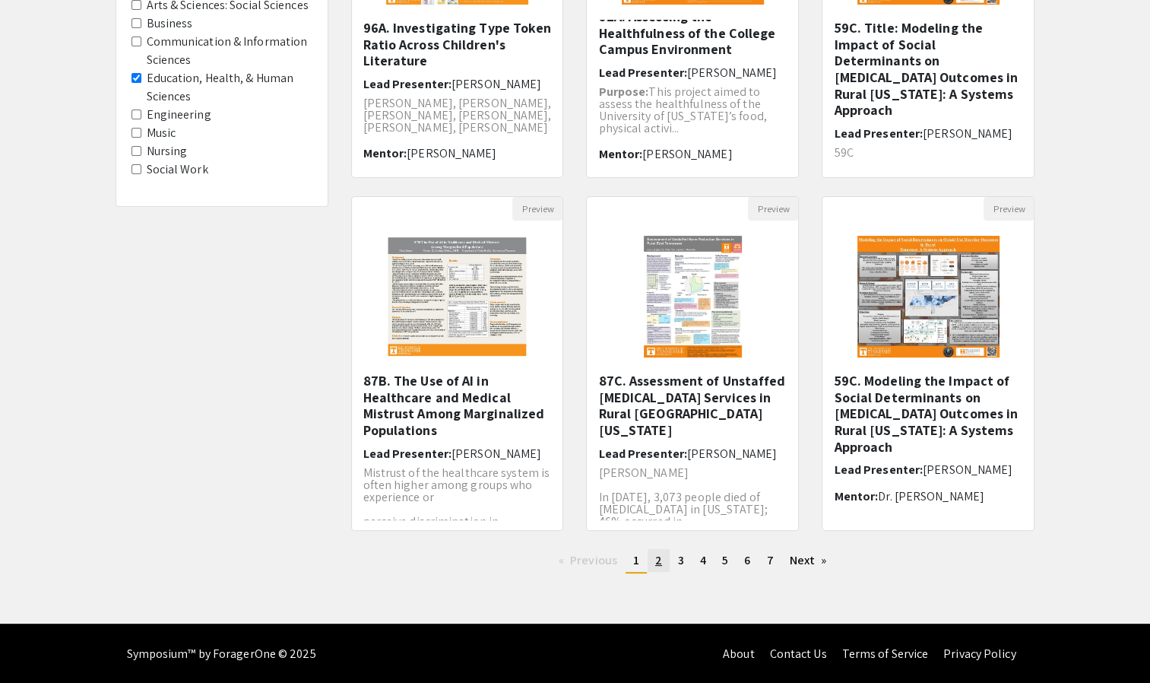
click at [663, 560] on link "page 2" at bounding box center [659, 560] width 22 height 23
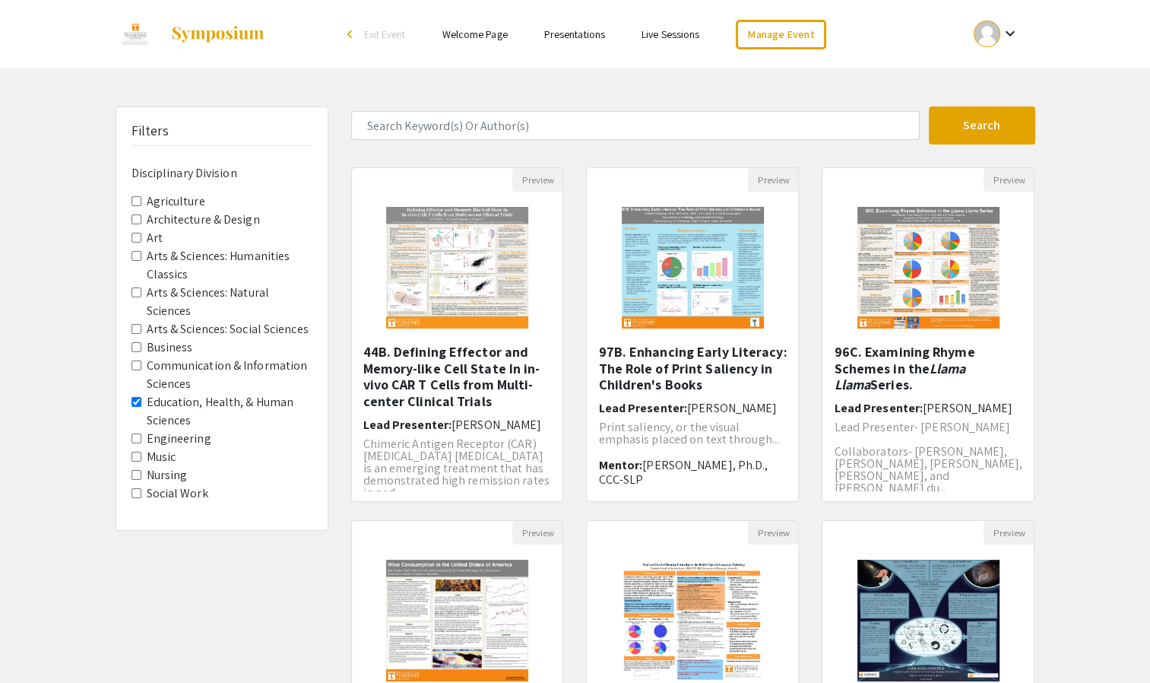
scroll to position [304, 0]
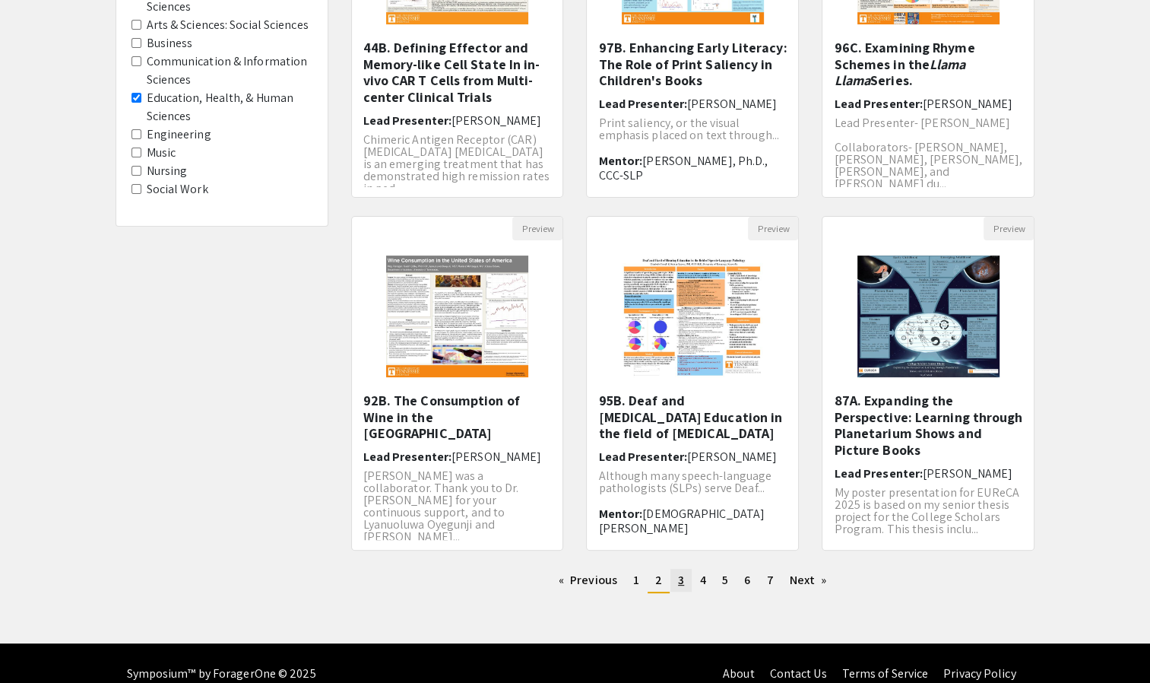
click at [680, 582] on span "3" at bounding box center [681, 580] width 6 height 16
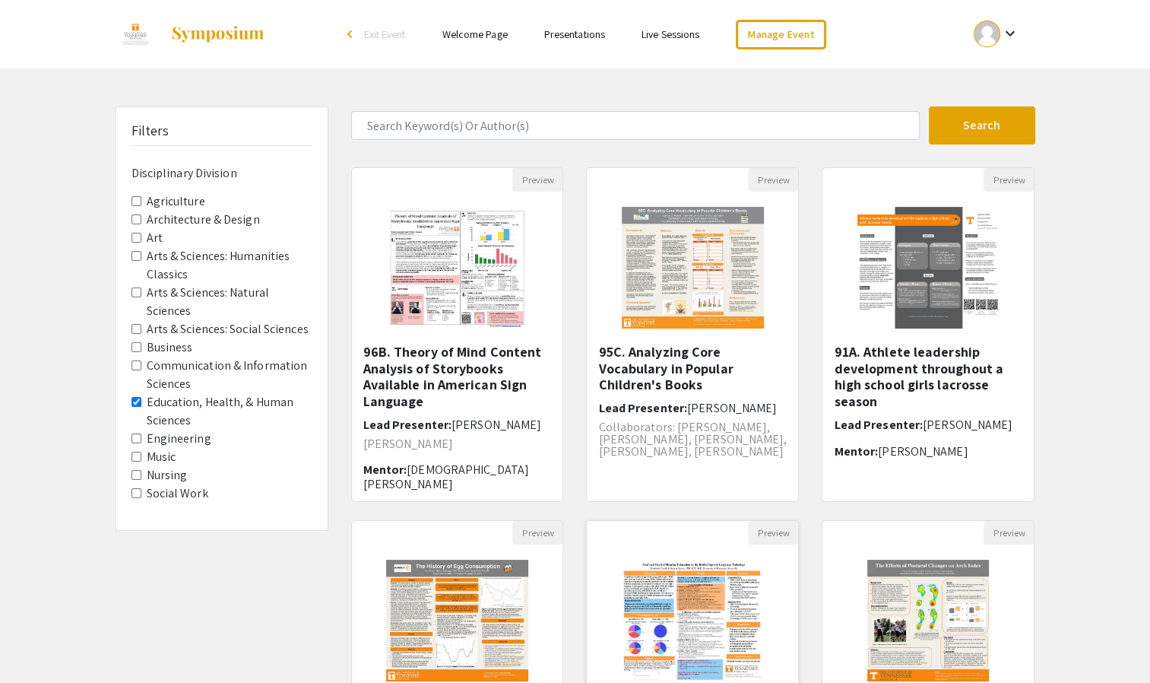
scroll to position [324, 0]
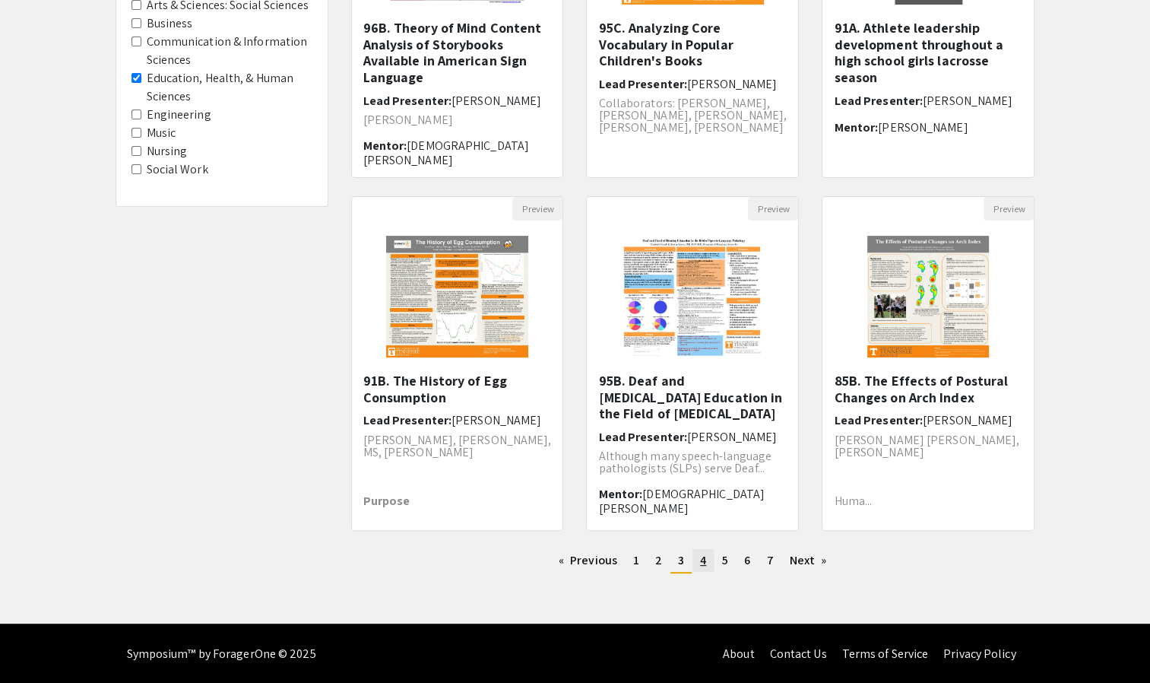
click at [702, 564] on span "4" at bounding box center [703, 560] width 6 height 16
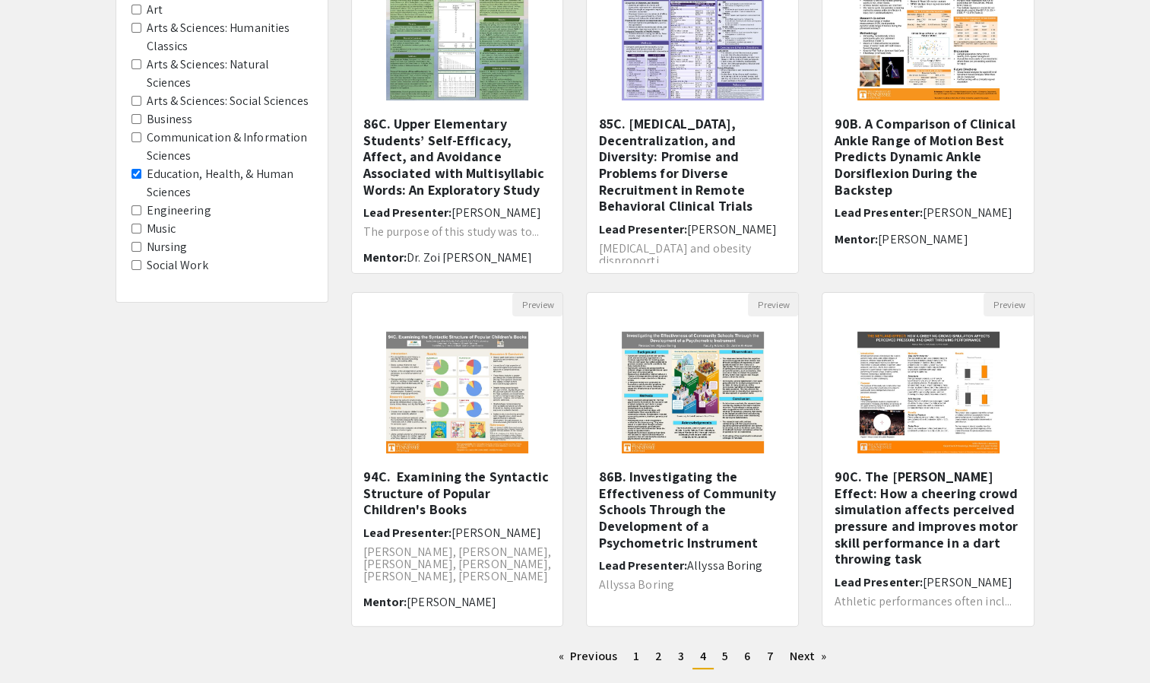
scroll to position [304, 0]
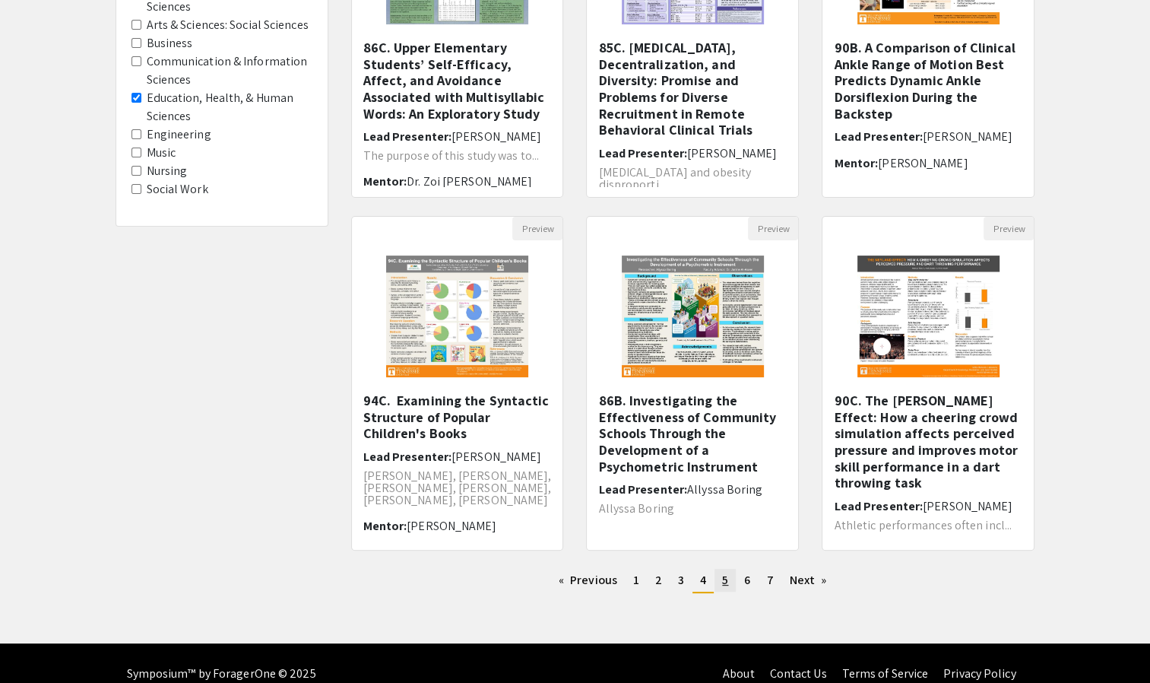
click at [722, 581] on span "5" at bounding box center [725, 580] width 6 height 16
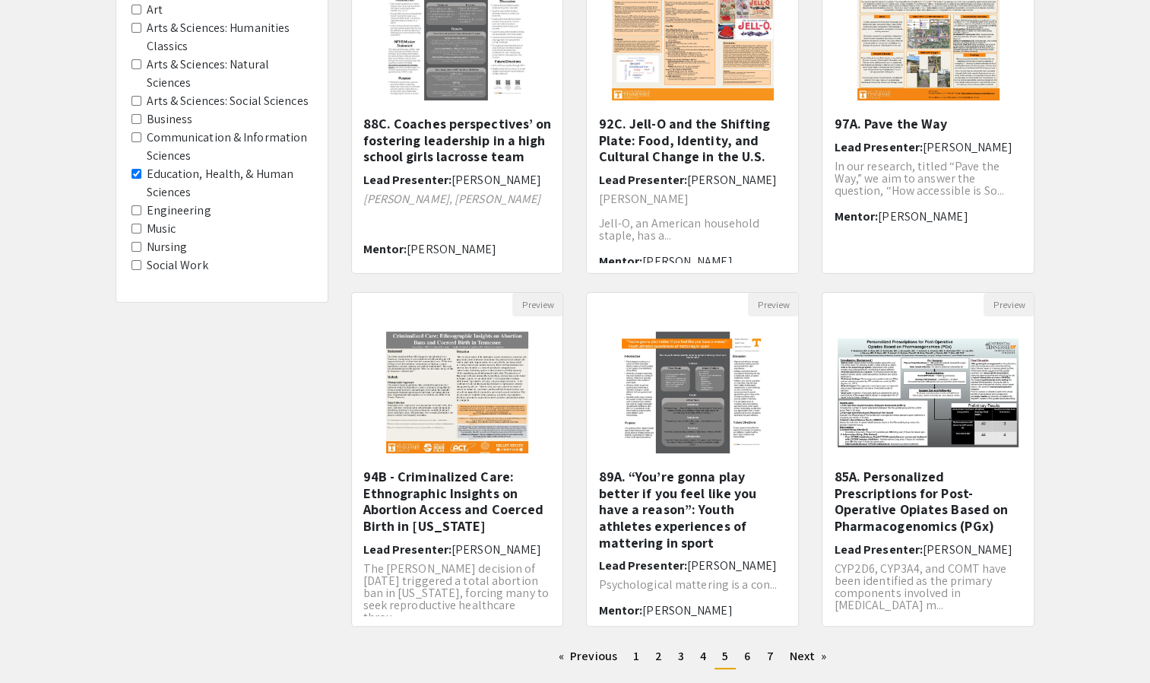
scroll to position [8, 0]
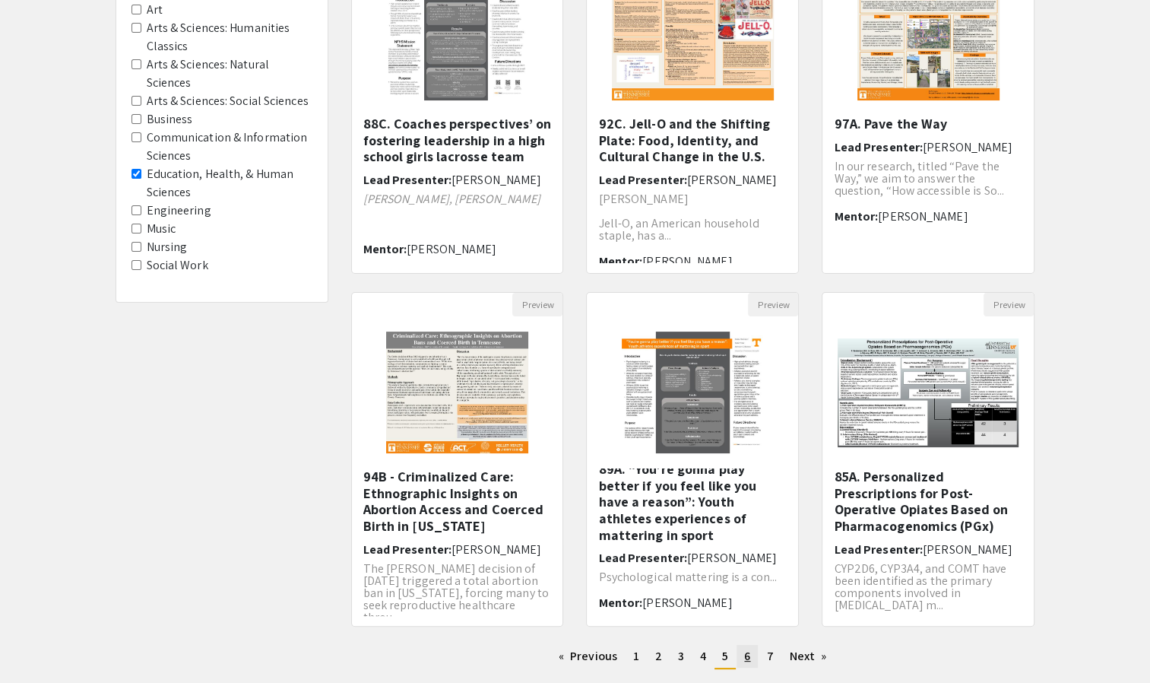
click at [743, 651] on link "page 6" at bounding box center [747, 656] width 21 height 23
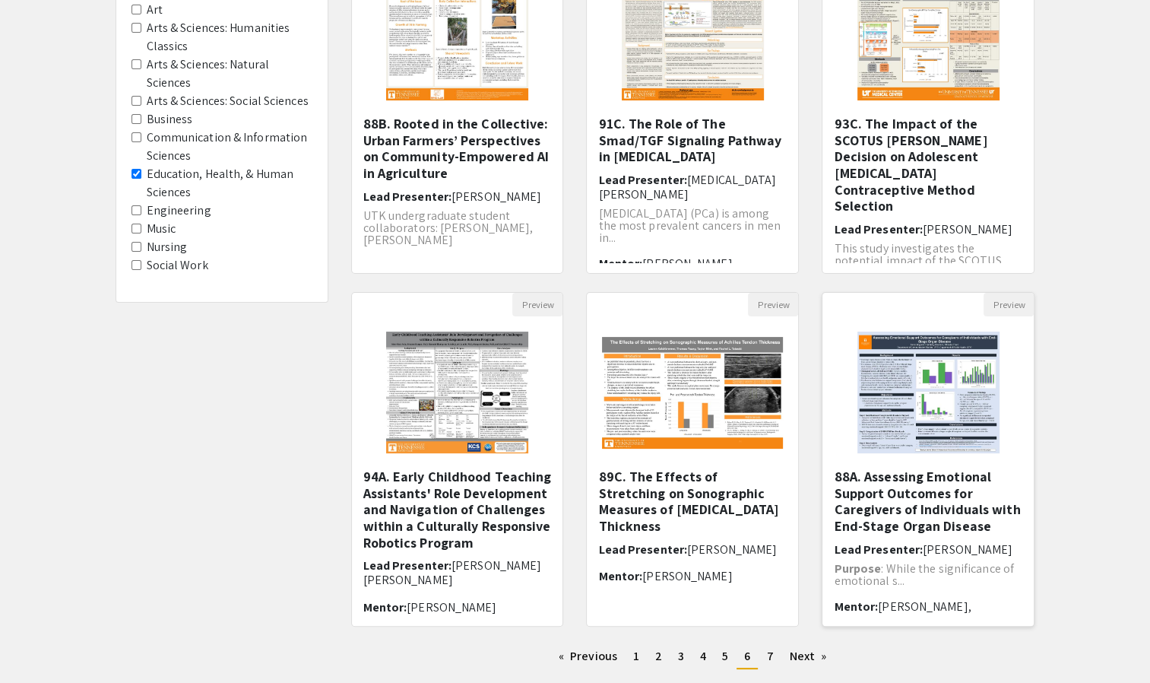
scroll to position [304, 0]
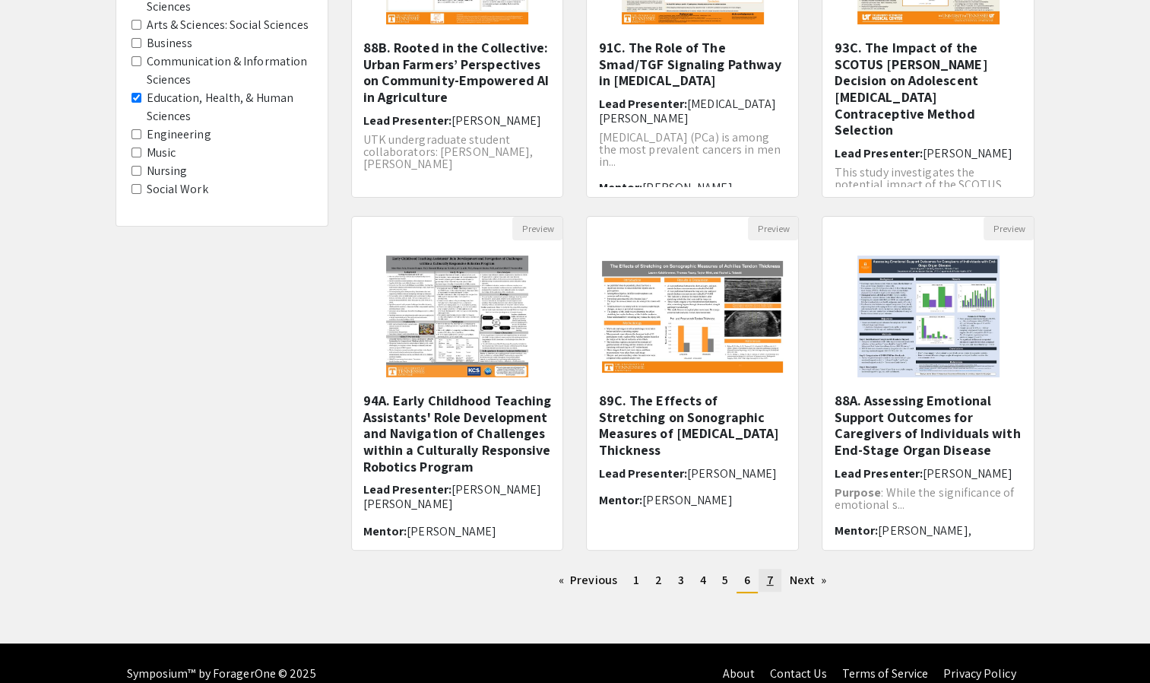
click at [764, 584] on link "page 7" at bounding box center [770, 580] width 22 height 23
